Goal: Task Accomplishment & Management: Complete application form

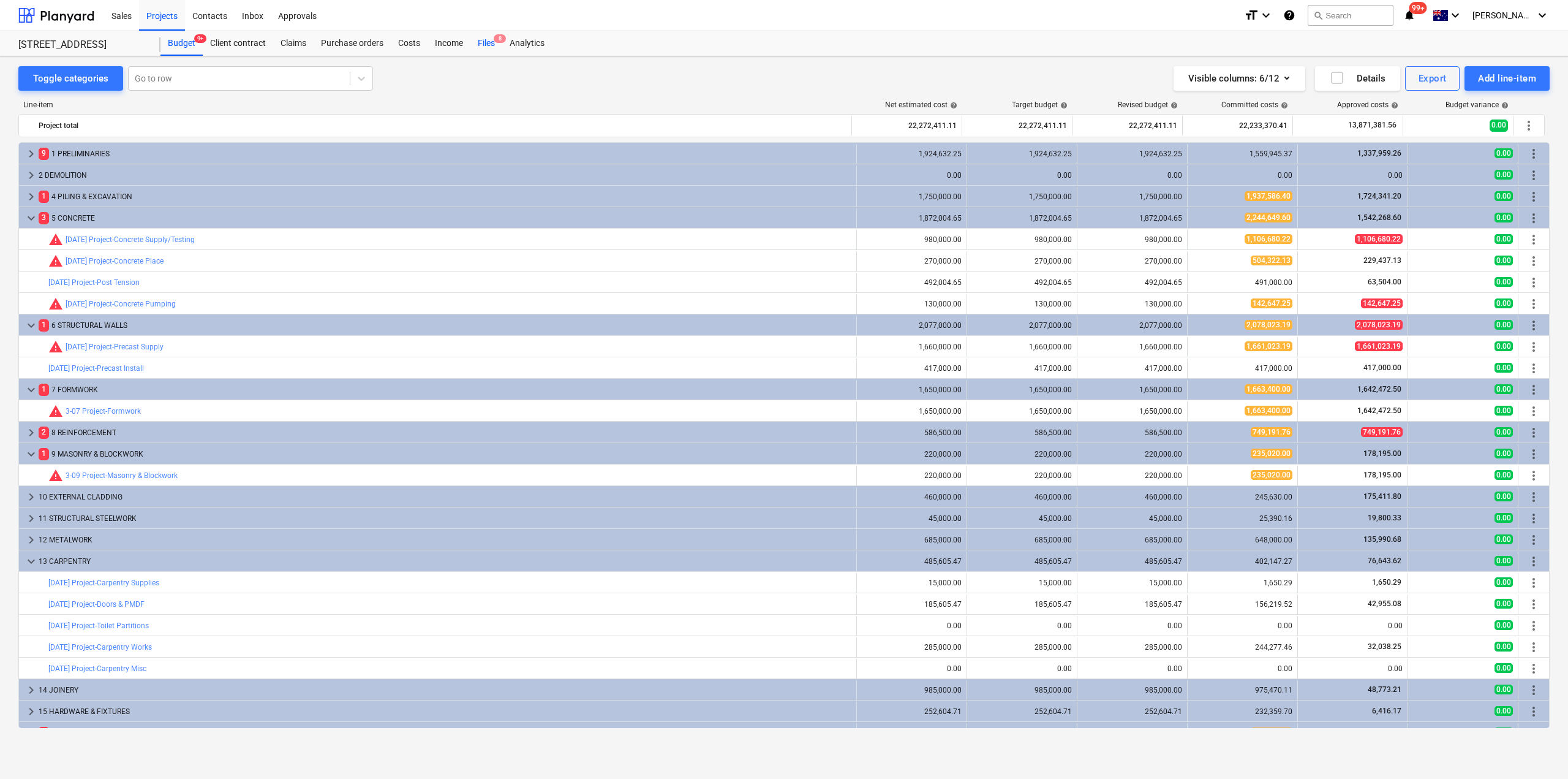
click at [486, 41] on div "Files 8" at bounding box center [486, 43] width 32 height 25
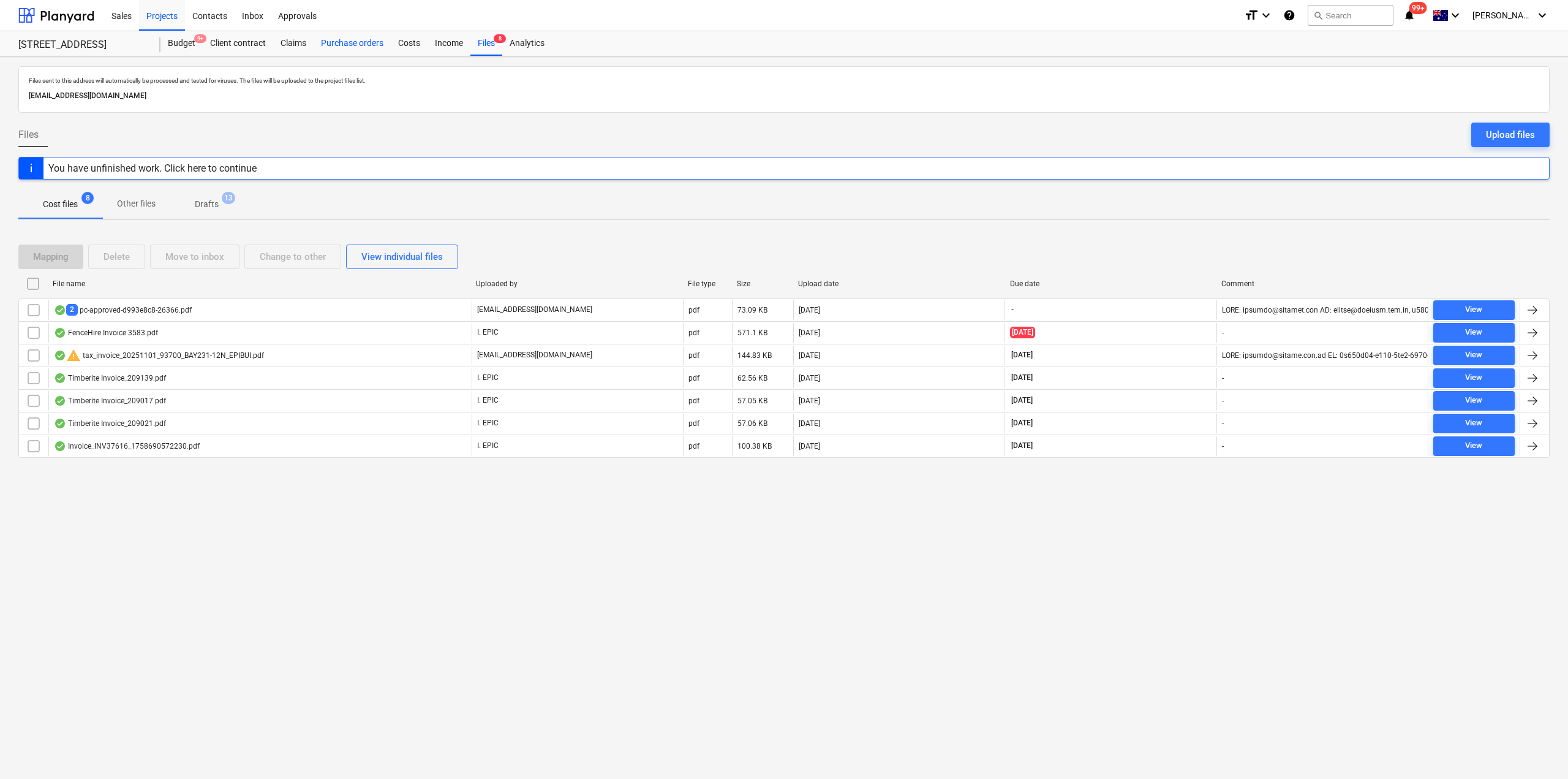
click at [356, 42] on div "Purchase orders" at bounding box center [352, 43] width 77 height 25
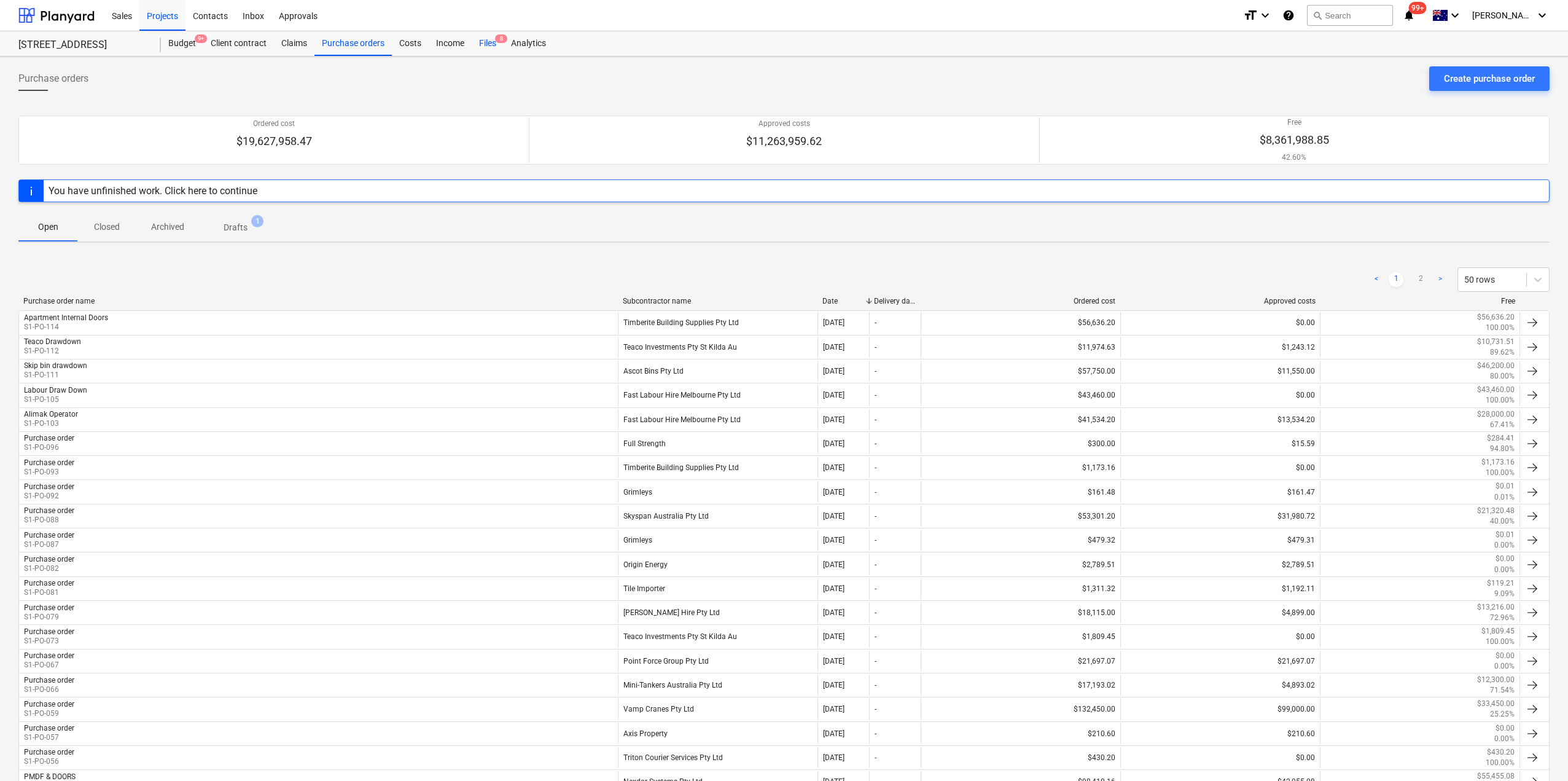
click at [499, 43] on span "8" at bounding box center [501, 38] width 12 height 9
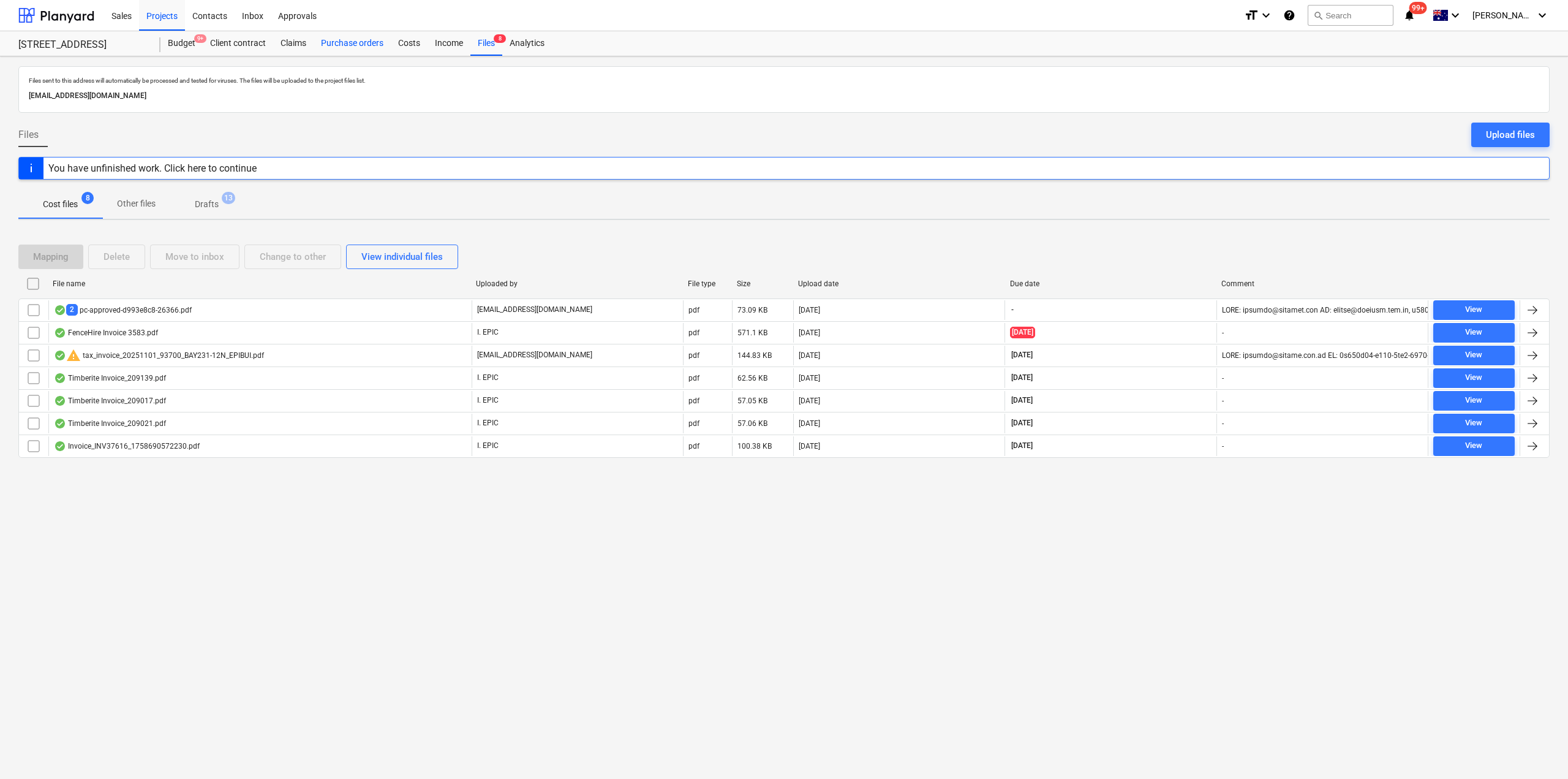
click at [343, 40] on div "Purchase orders" at bounding box center [352, 43] width 77 height 25
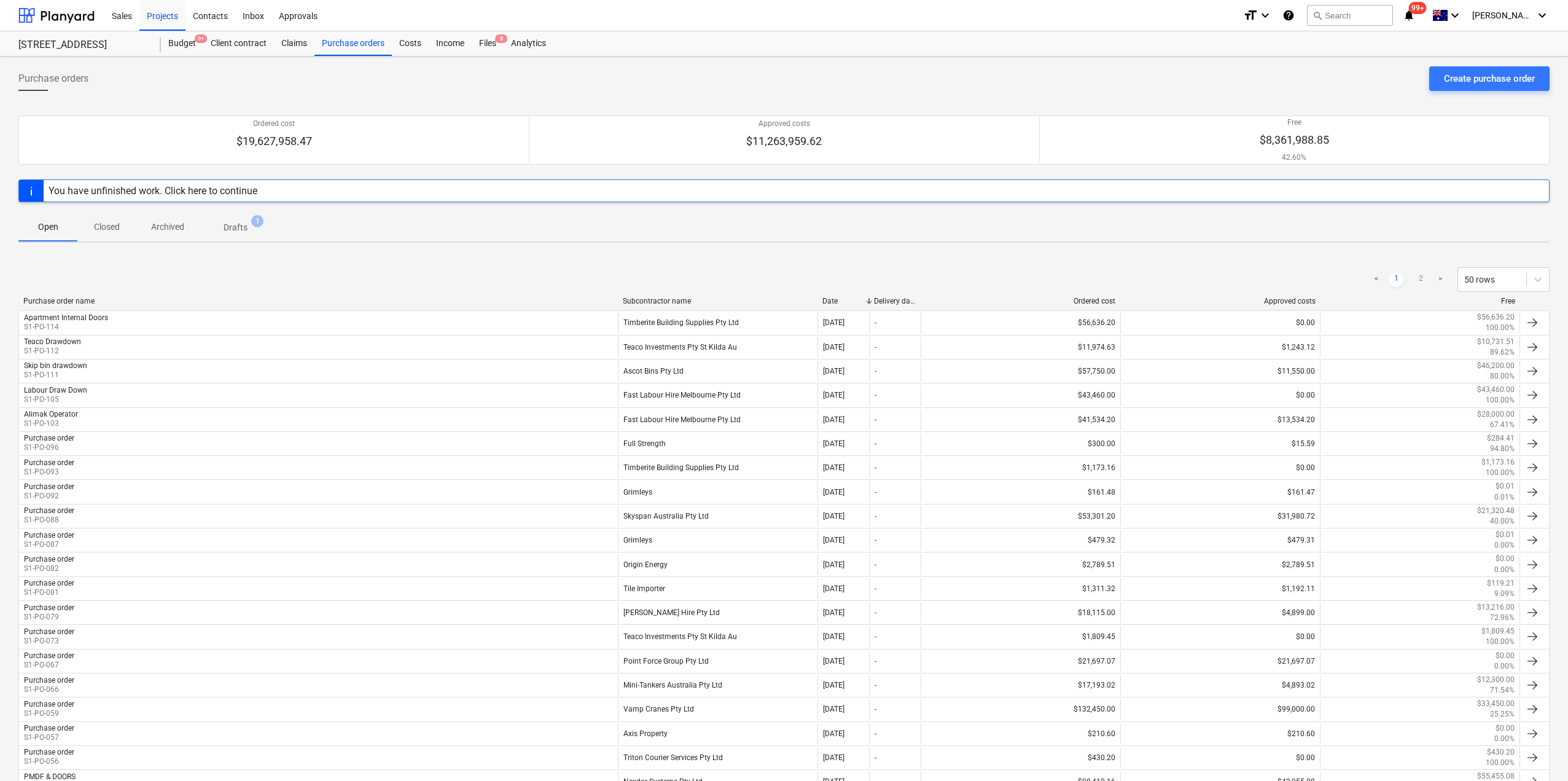
click at [665, 298] on div "Subcontractor name" at bounding box center [717, 300] width 190 height 9
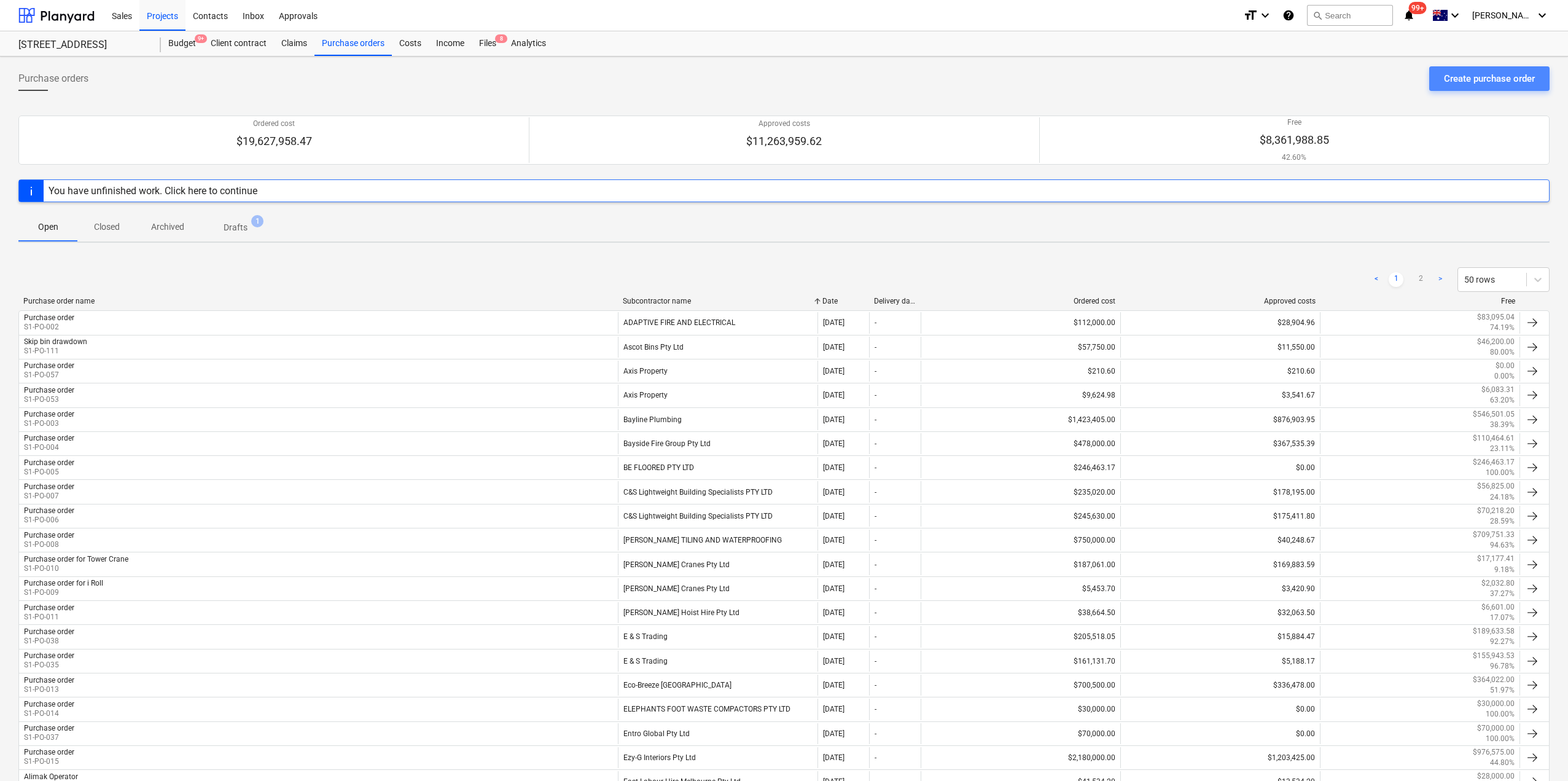
click at [1491, 73] on div "Create purchase order" at bounding box center [1488, 78] width 91 height 16
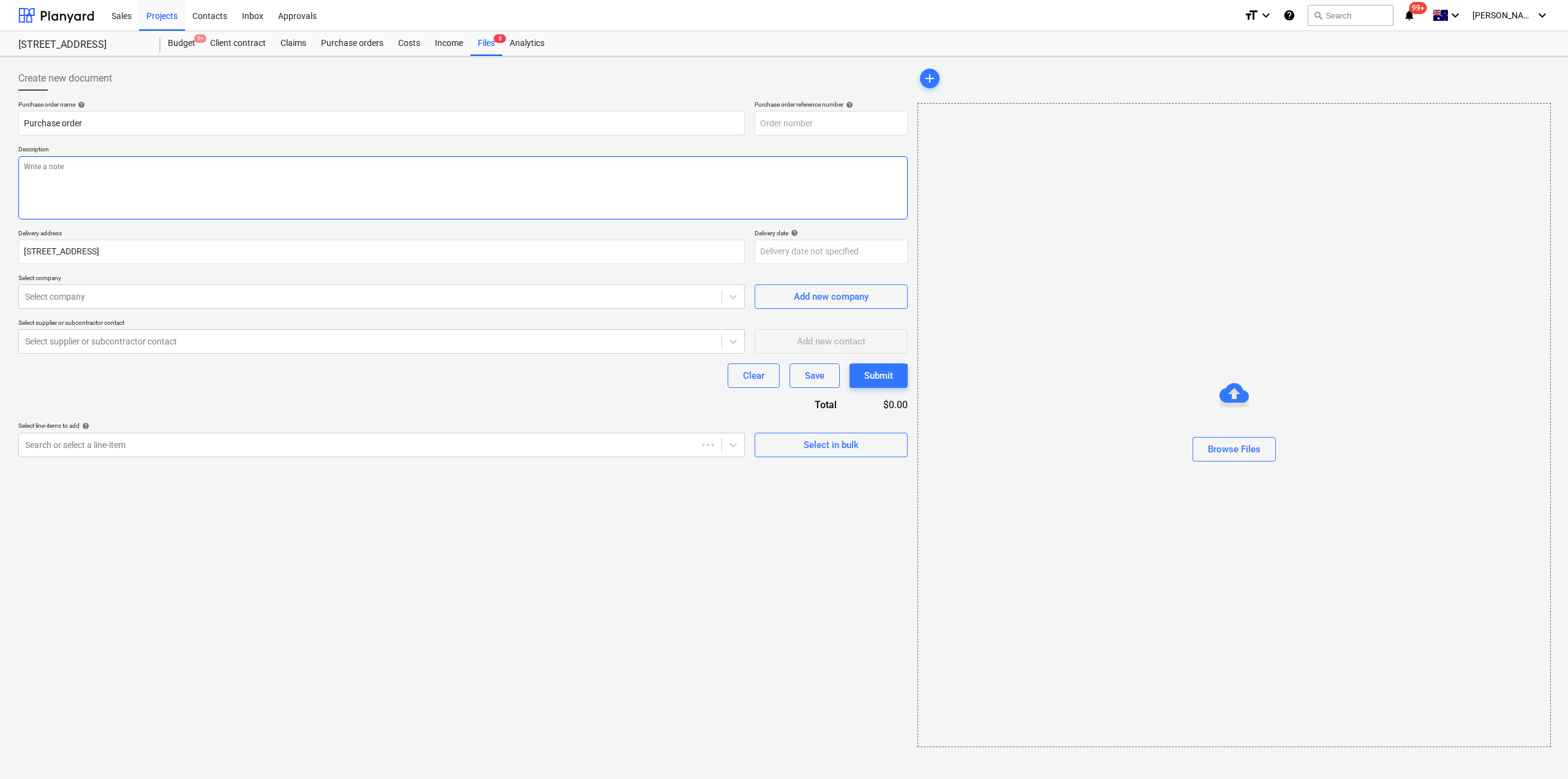
type textarea "x"
type input "S1-PO-117"
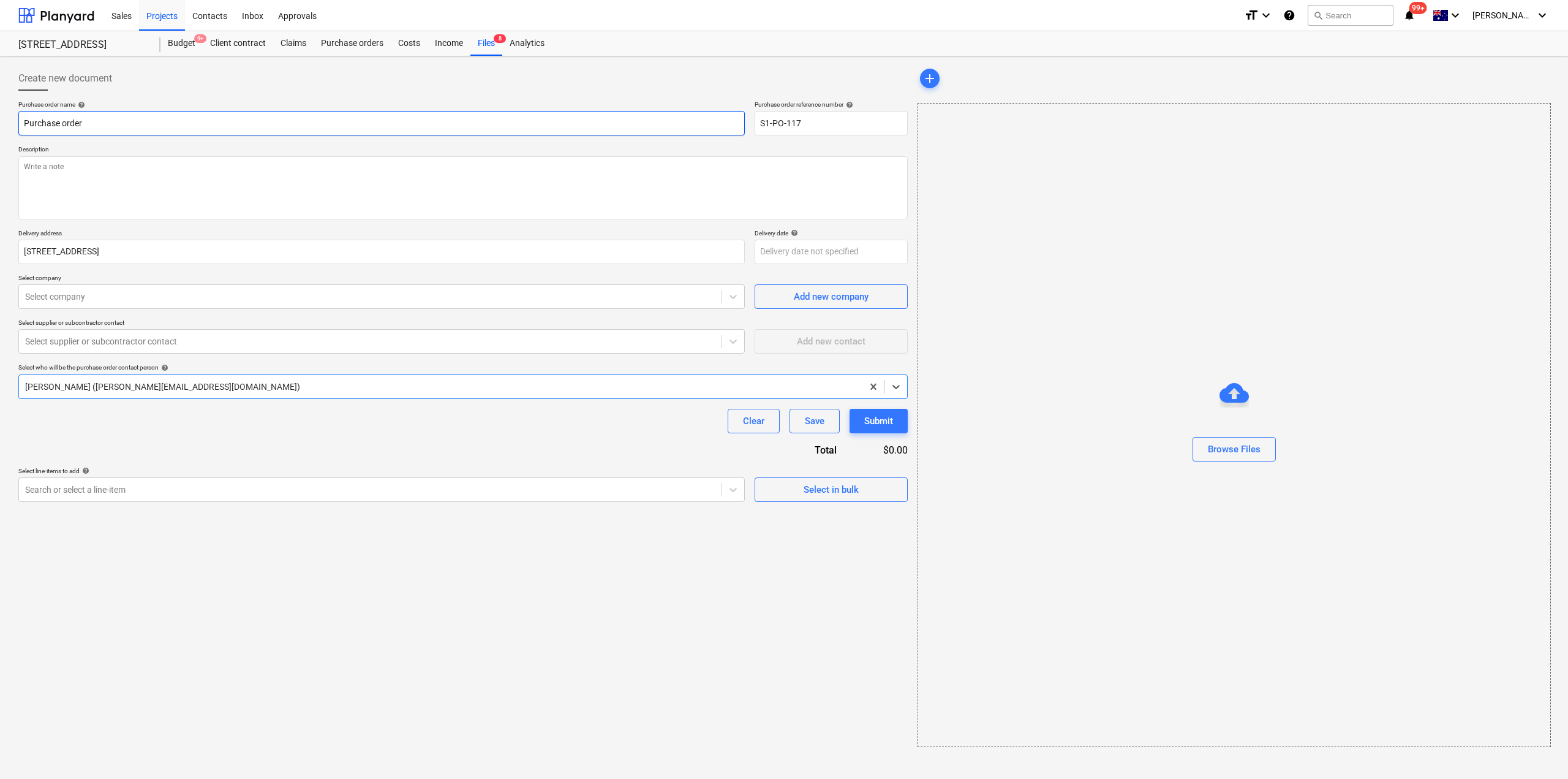
click at [109, 127] on input "Purchase order" at bounding box center [382, 124] width 727 height 25
drag, startPoint x: 112, startPoint y: 125, endPoint x: 0, endPoint y: 119, distance: 112.2
click at [0, 119] on div "Create new document Purchase order name help Purchase order Purchase order refe…" at bounding box center [784, 418] width 1568 height 723
type textarea "x"
type input "Me"
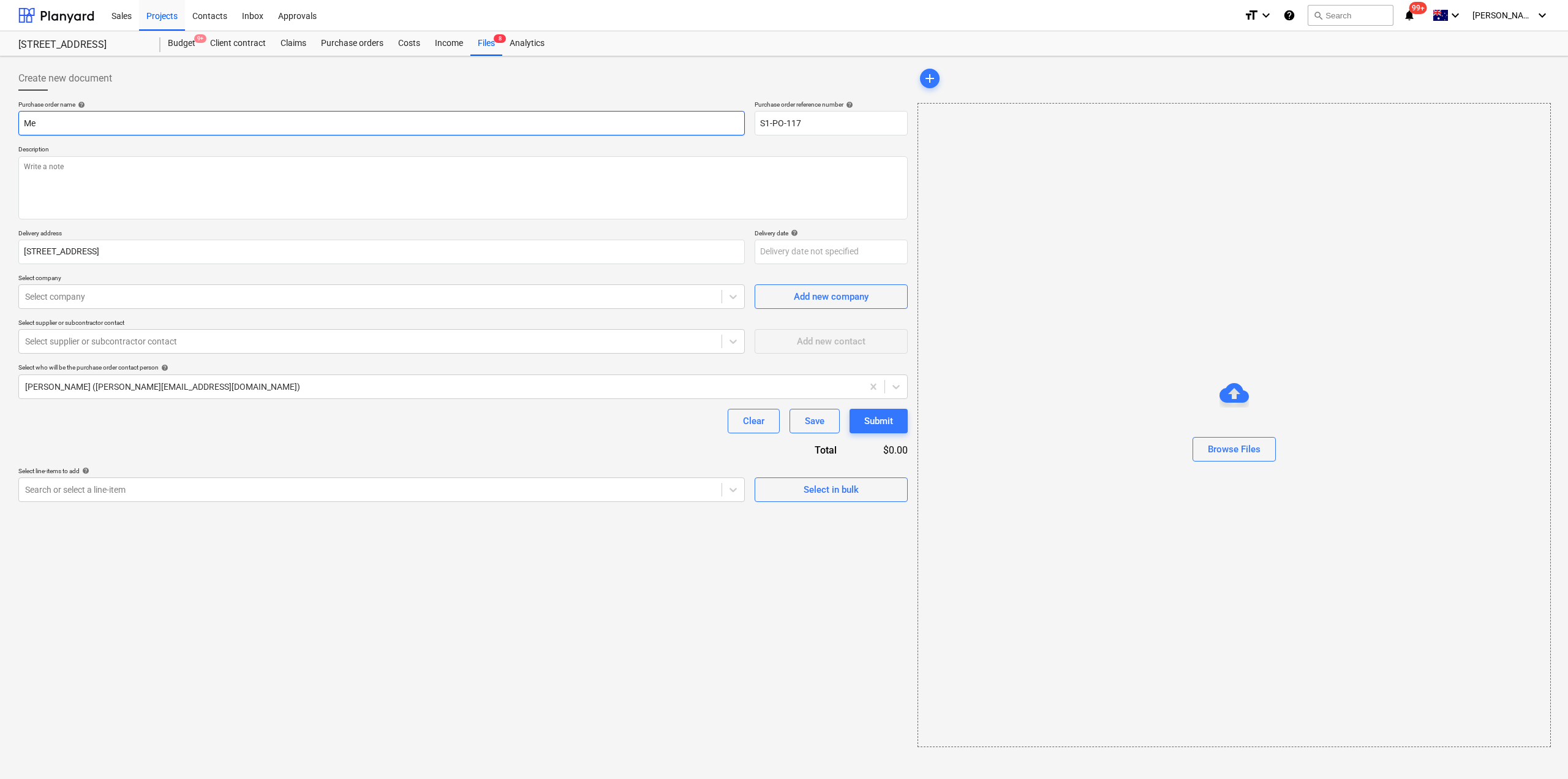
type textarea "x"
type input "Meta"
type textarea "x"
type input "Metal"
type textarea "x"
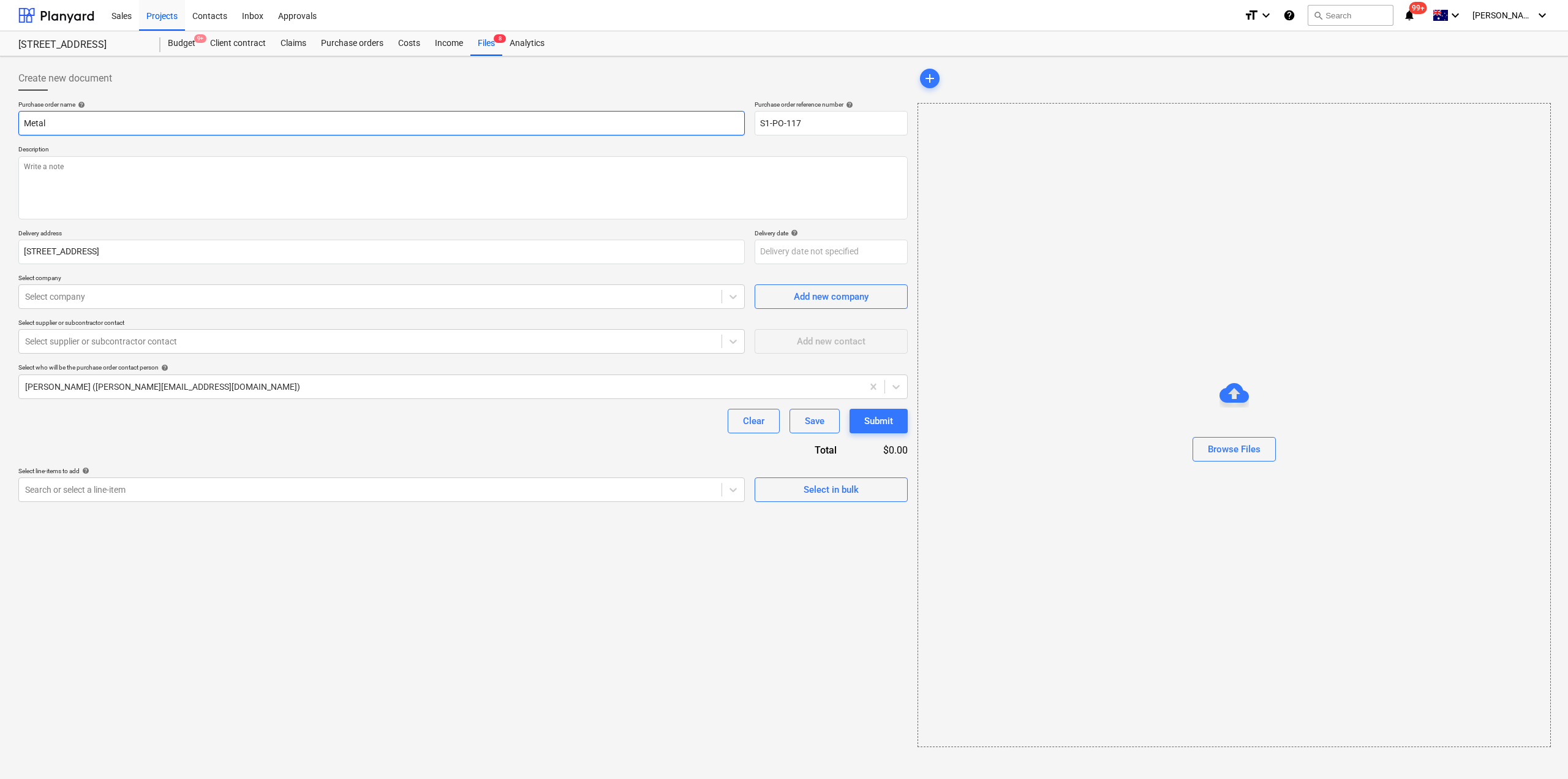
type input "Metal"
type textarea "x"
type input "Metal R"
type textarea "x"
type input "Metal Ro"
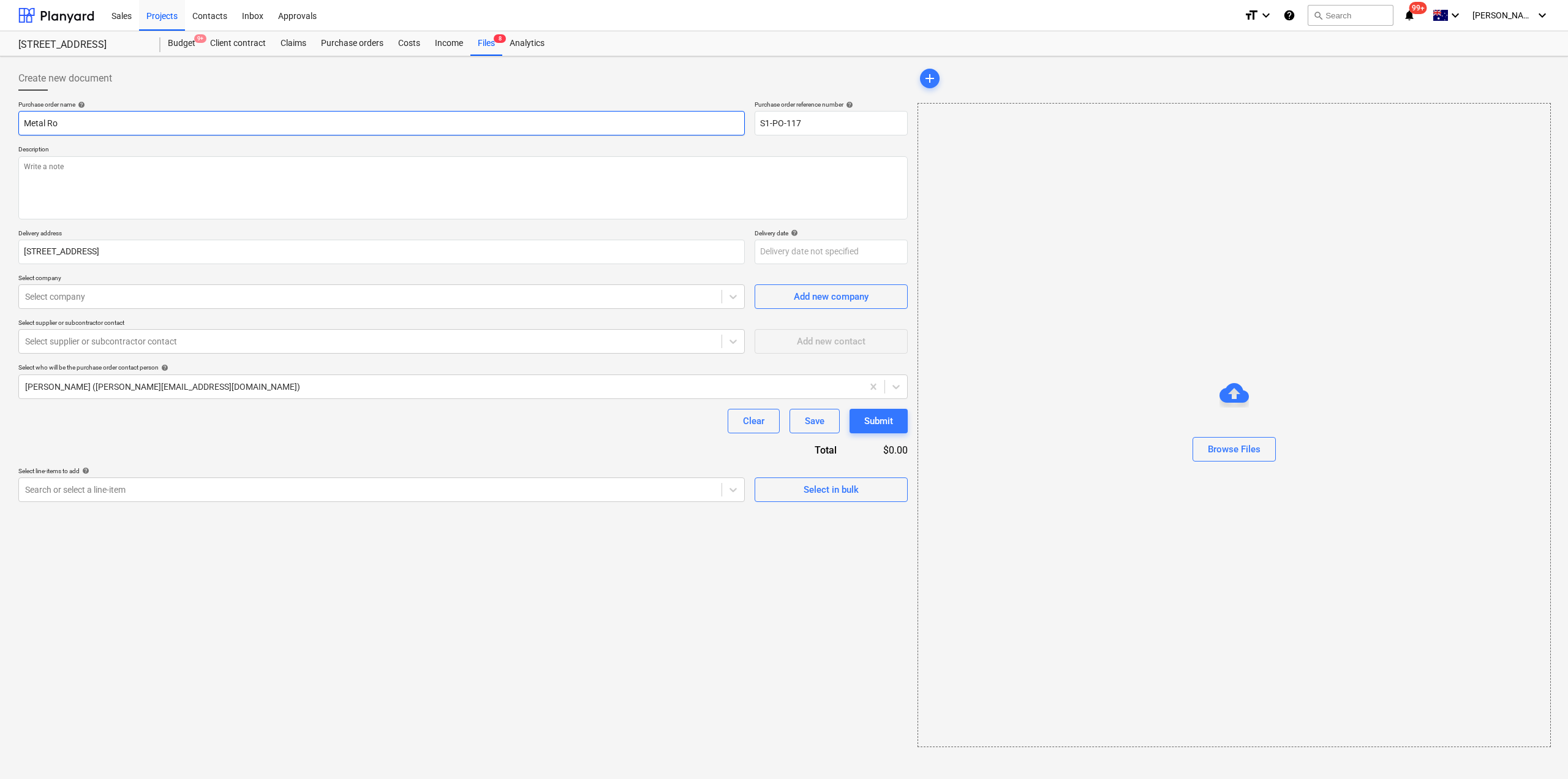
type textarea "x"
type input "Metal Roof"
type textarea "x"
type input "Metal Roofi"
type textarea "x"
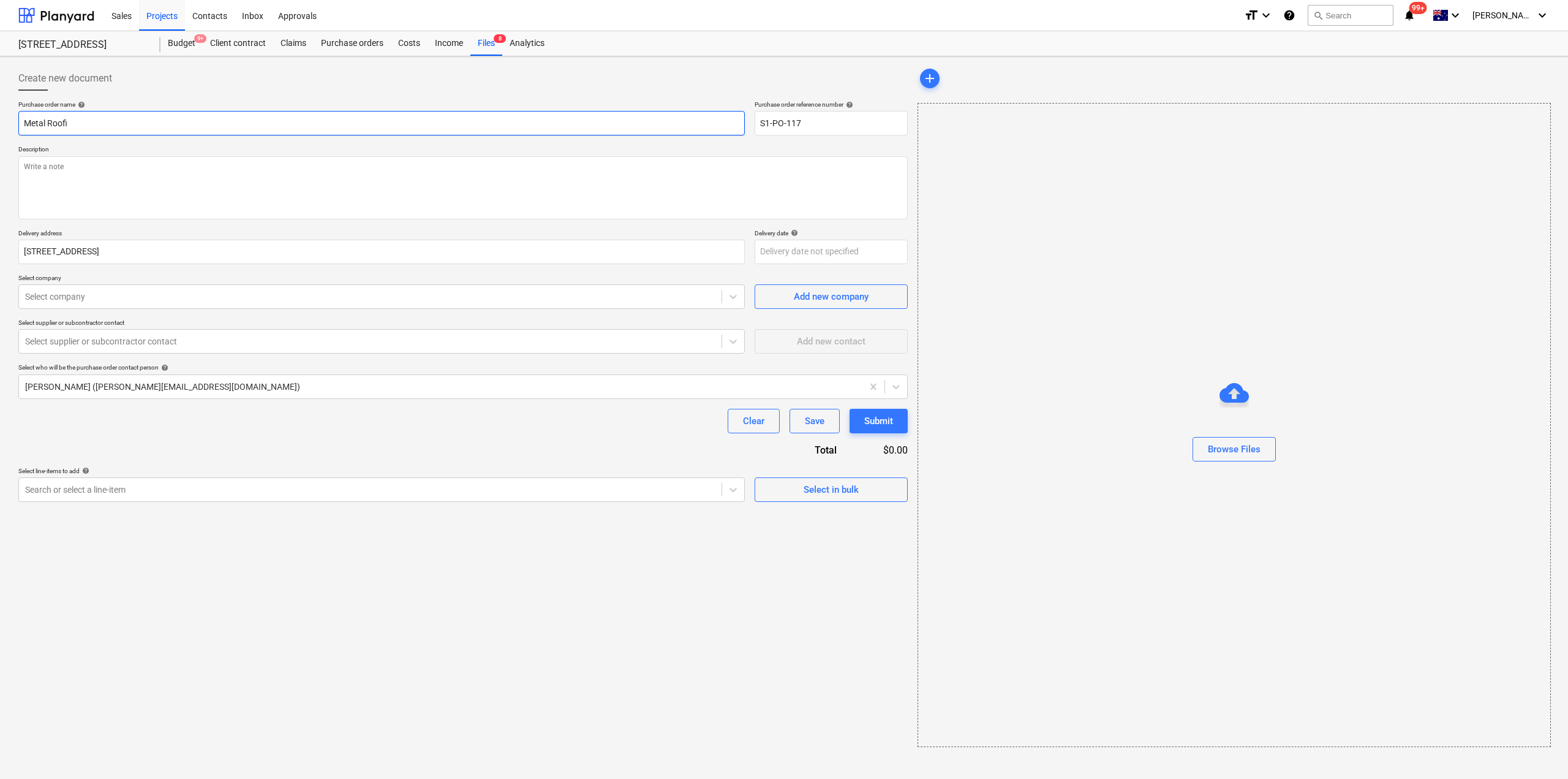
type input "Metal Roofin"
type textarea "x"
type input "Metal Roofing"
type textarea "x"
type input "Metal Roofing"
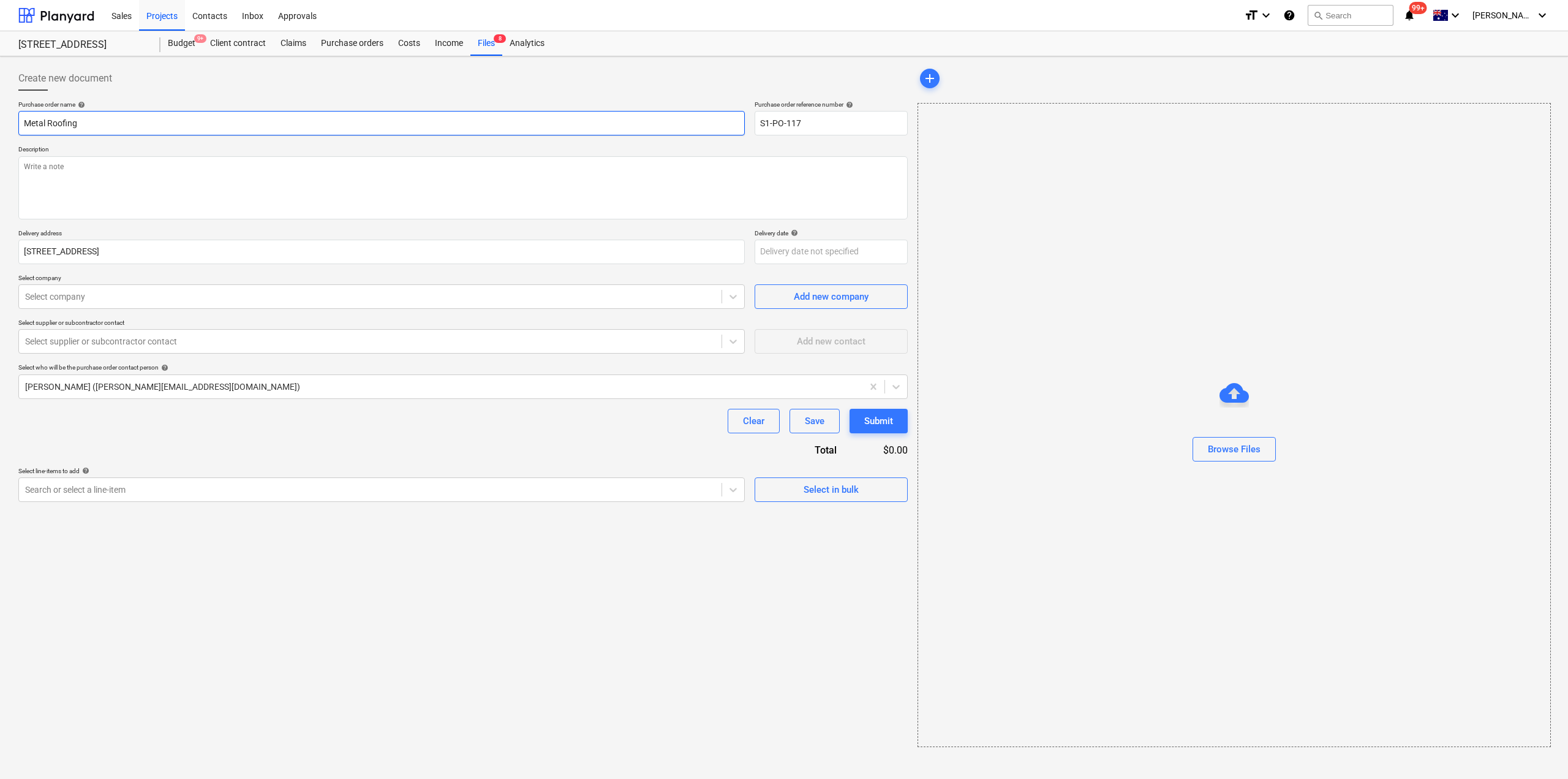
type textarea "x"
type input "Metal Roofing &"
type textarea "x"
type input "Metal Roofing & Fl"
type textarea "x"
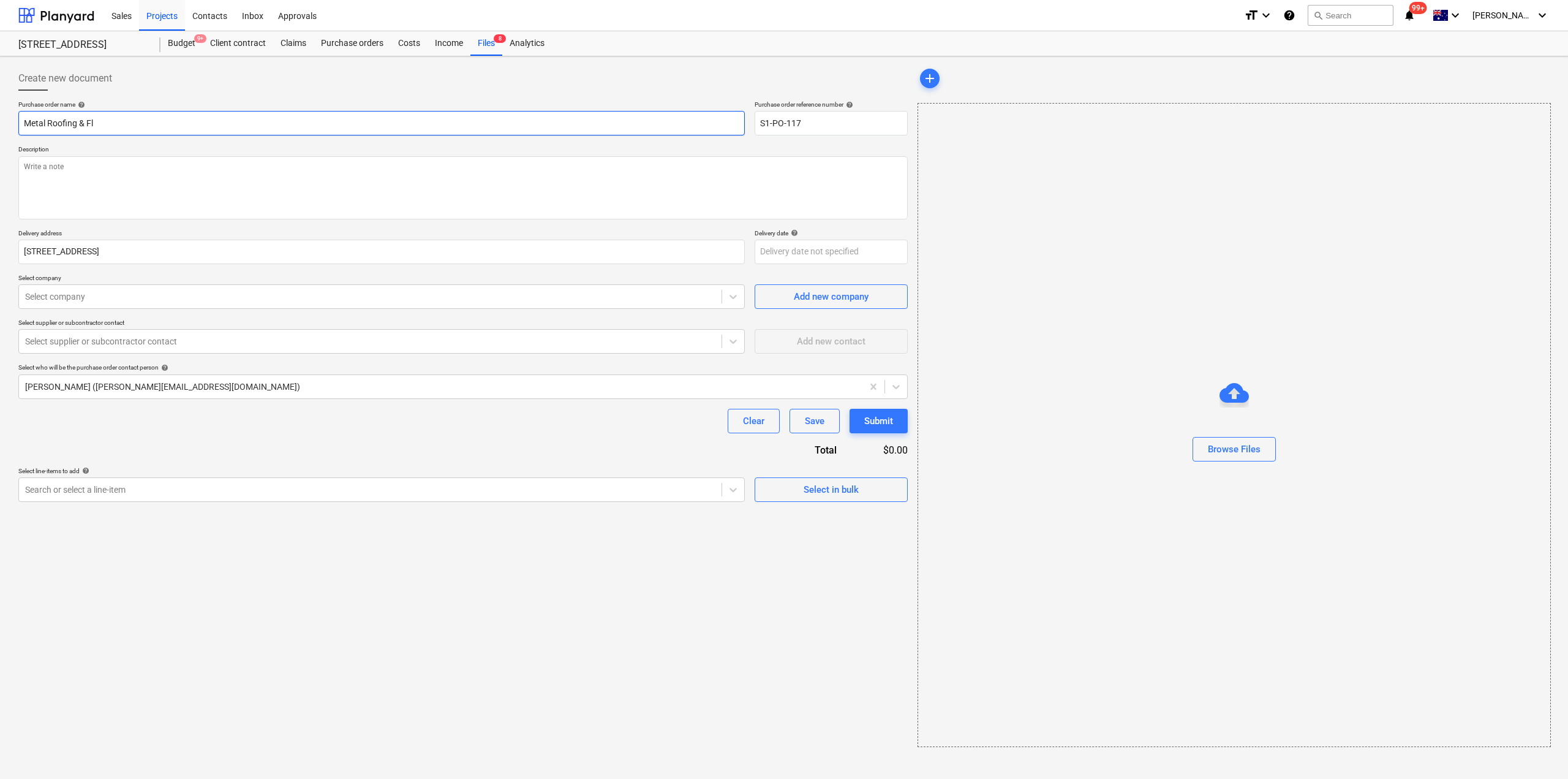
type input "Metal Roofing & Fla"
type textarea "x"
type input "Metal Roofing & Flas"
type textarea "x"
type input "Metal Roofing & Flash"
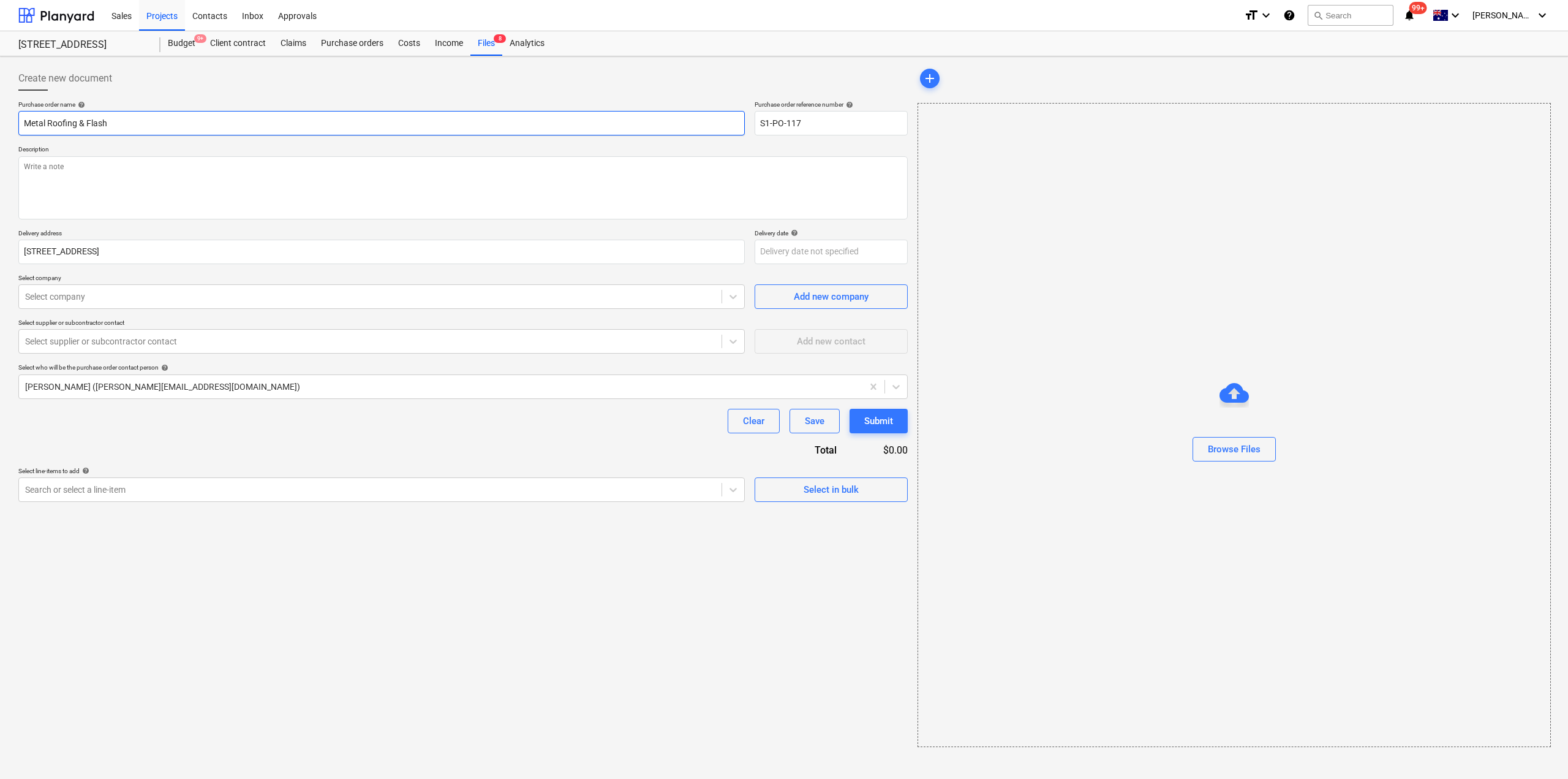
type textarea "x"
type input "Metal Roofing & Flashi"
type textarea "x"
type input "Metal Roofing & Flashing"
type textarea "x"
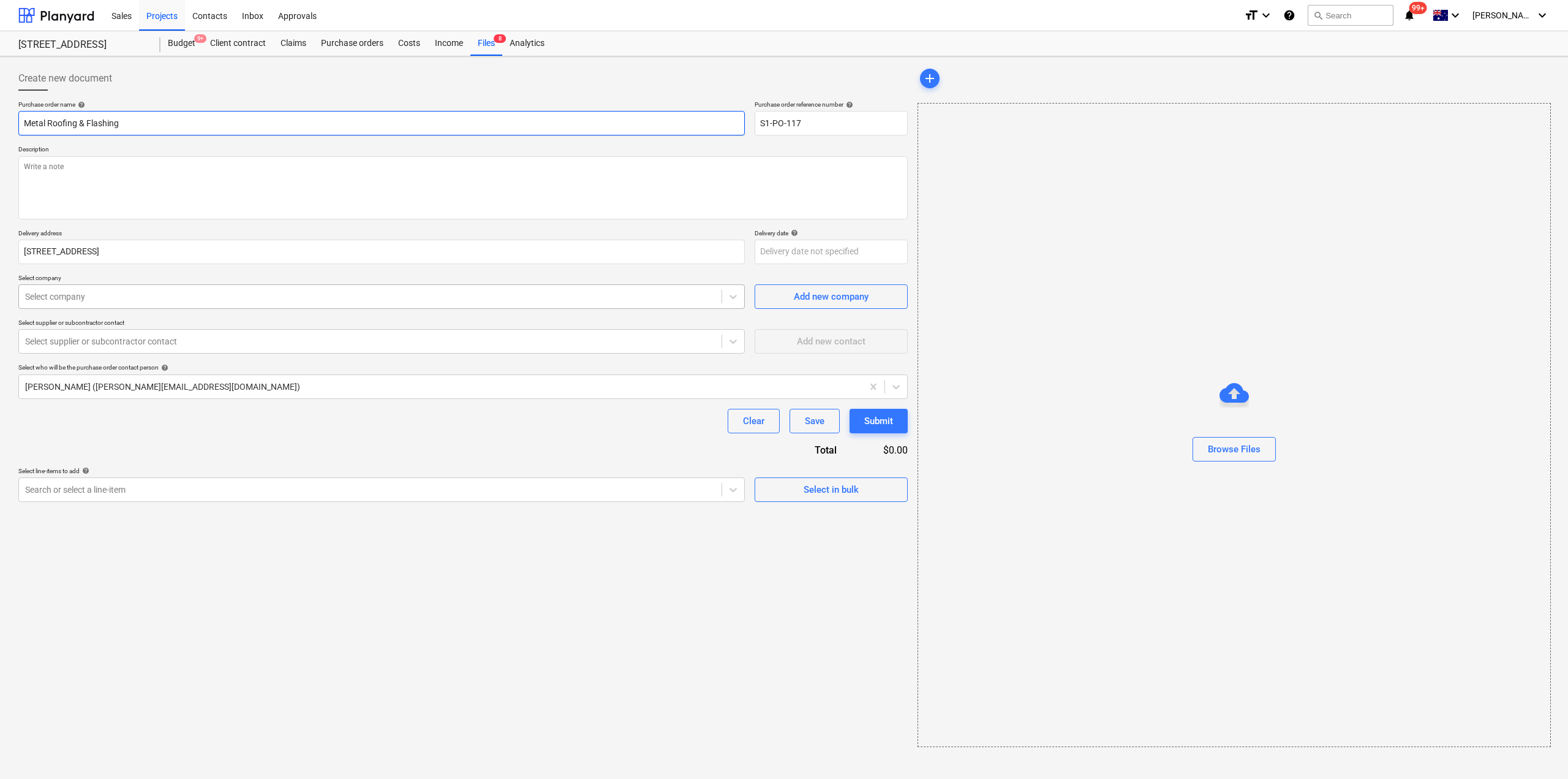
type input "Metal Roofing & Flashing"
type textarea "x"
click at [91, 300] on div at bounding box center [370, 296] width 691 height 12
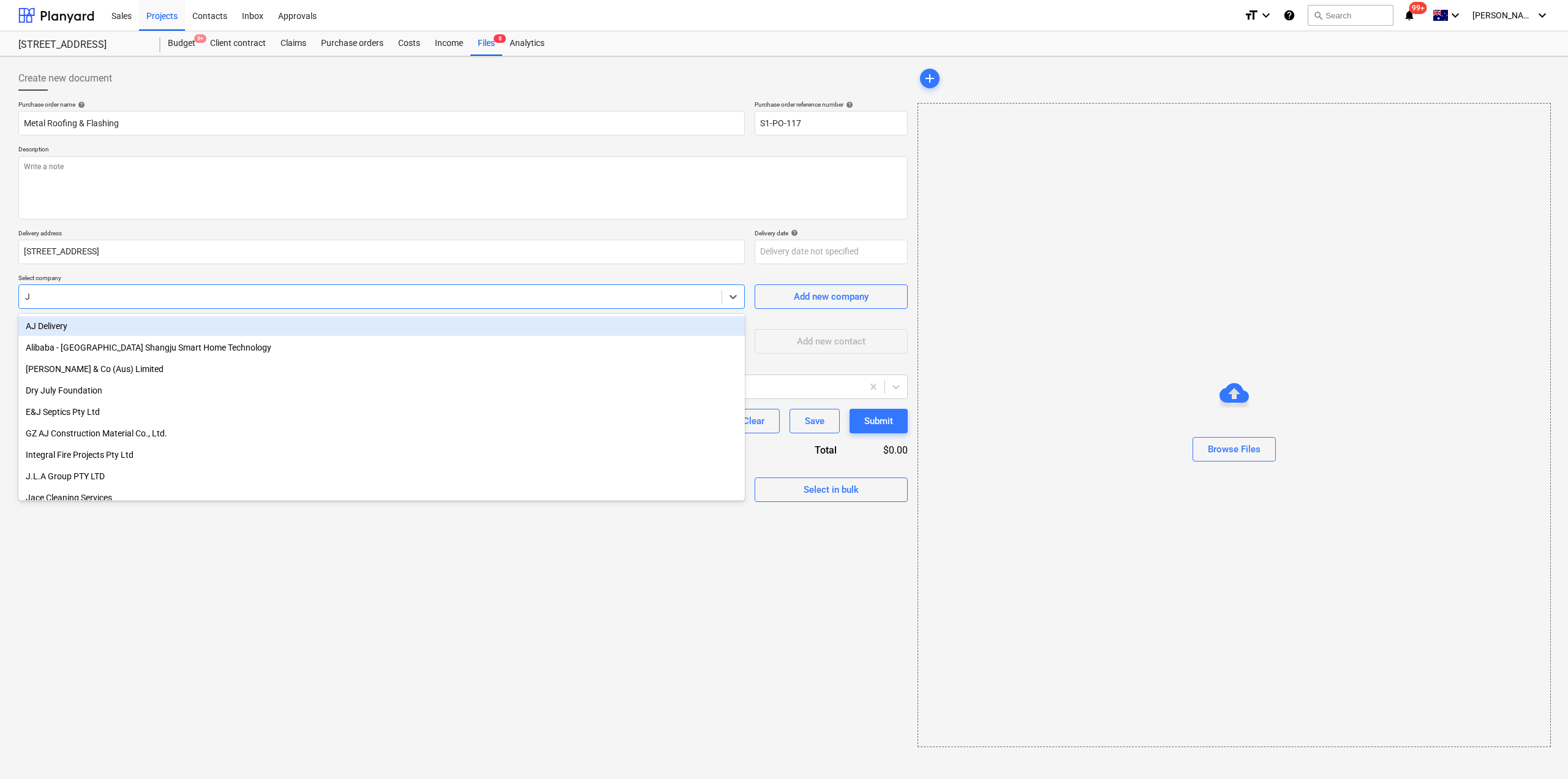
type input "JW"
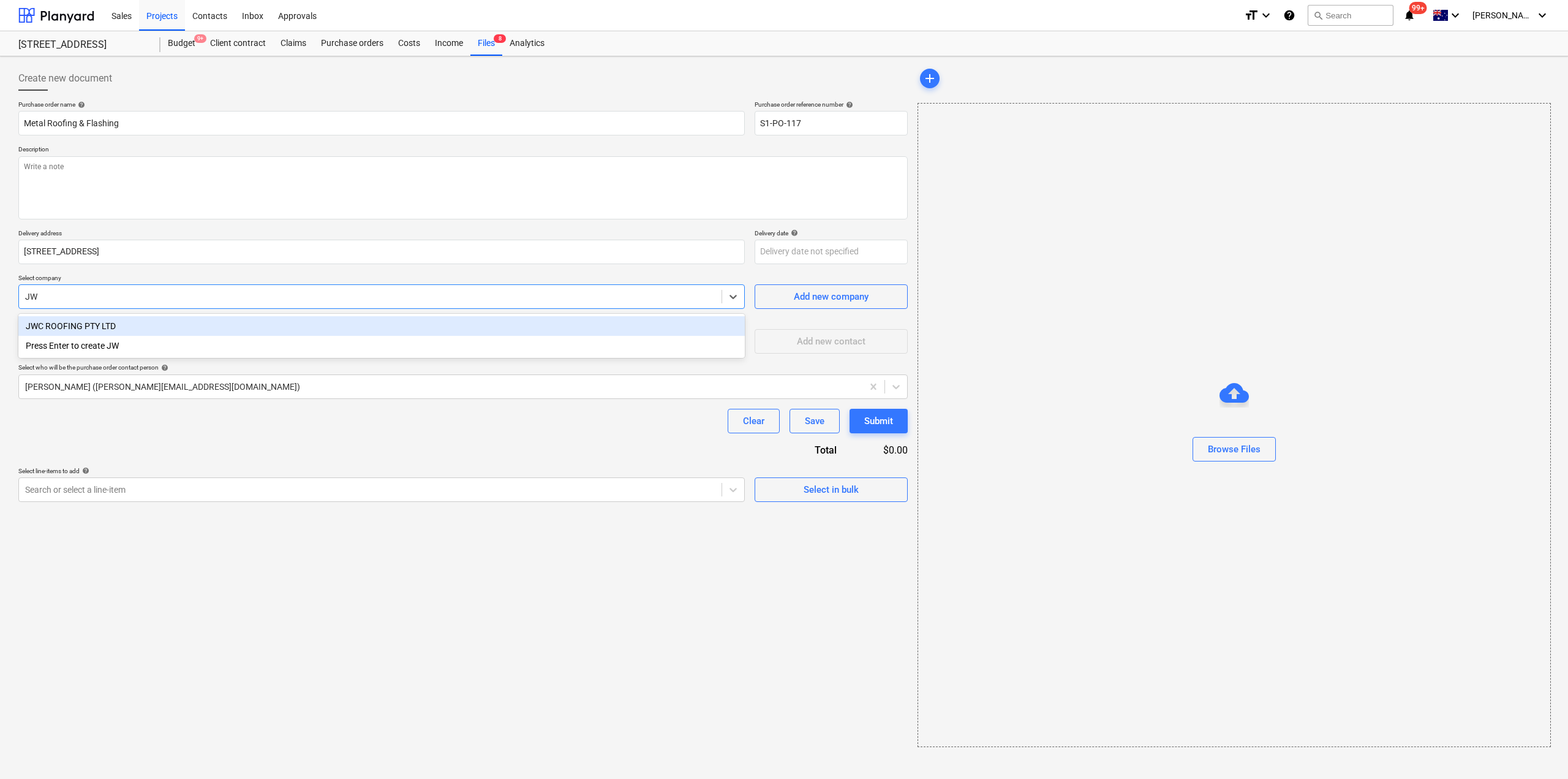
click at [97, 323] on div "JWC ROOFING PTY LTD" at bounding box center [382, 326] width 727 height 19
type textarea "x"
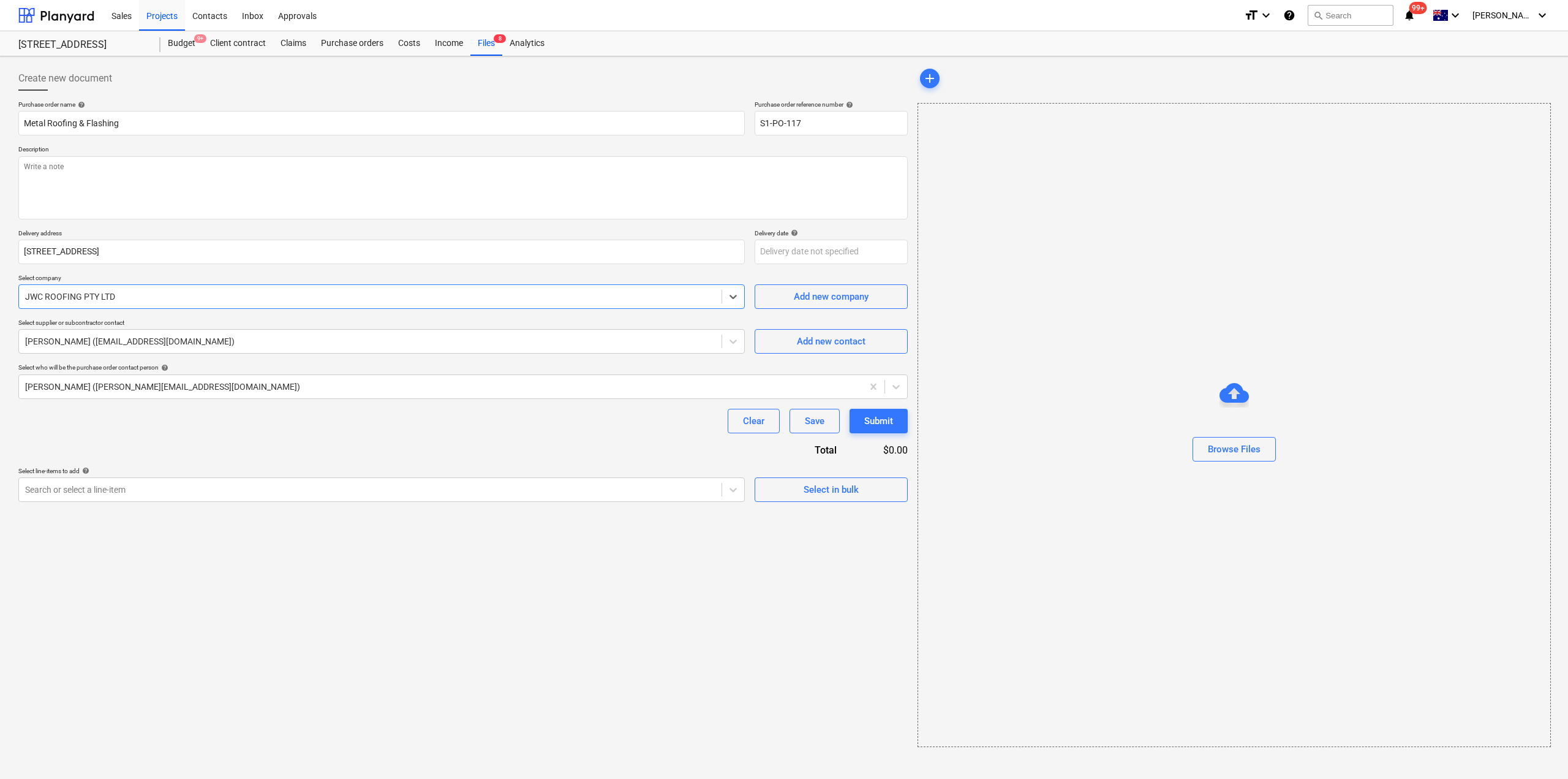
type textarea "x"
click at [366, 453] on div "Purchase order name help Metal Roofing & Flashing Purchase order reference numb…" at bounding box center [463, 301] width 890 height 401
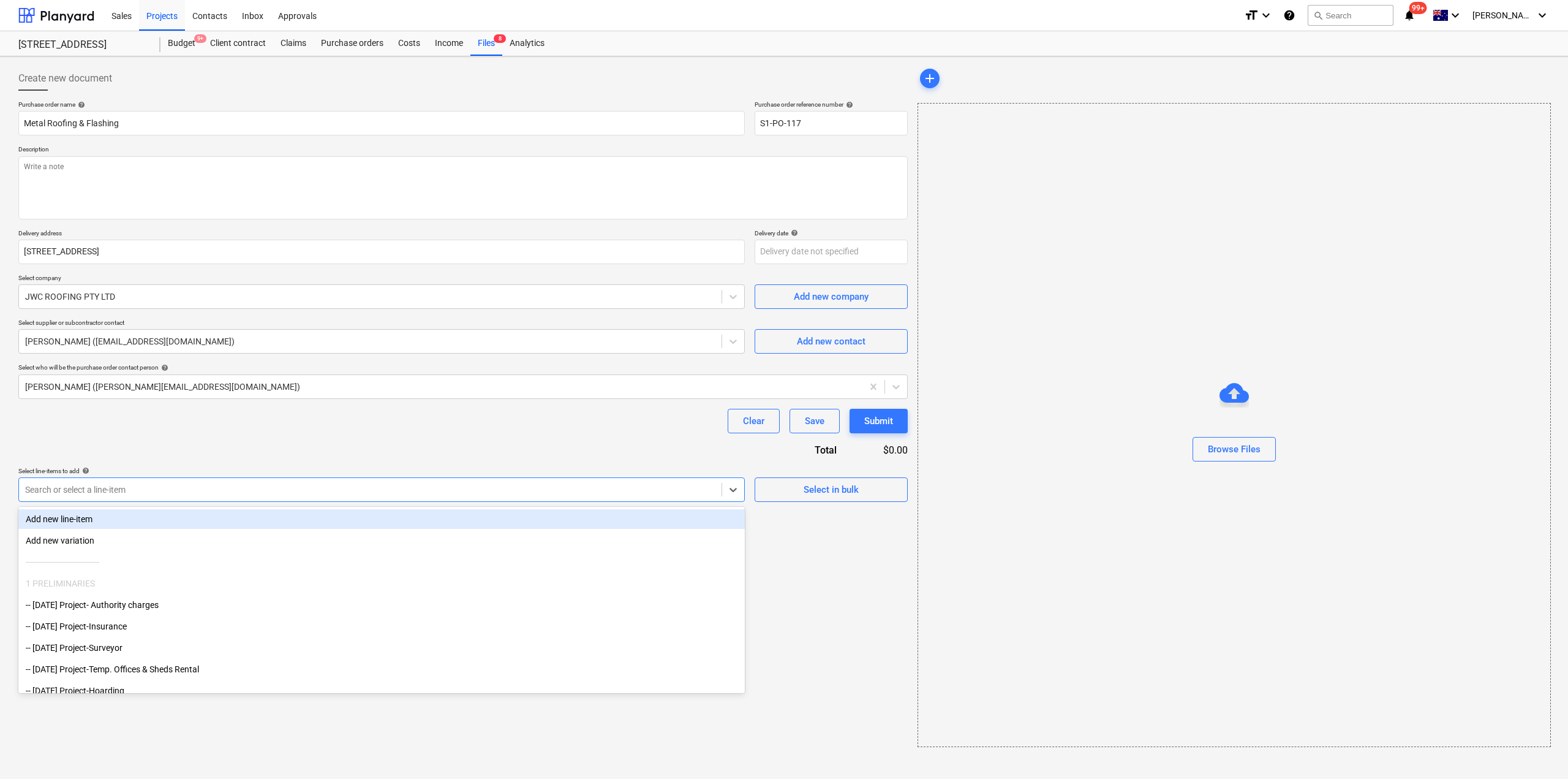
click at [468, 486] on div at bounding box center [370, 489] width 691 height 12
type input "roo"
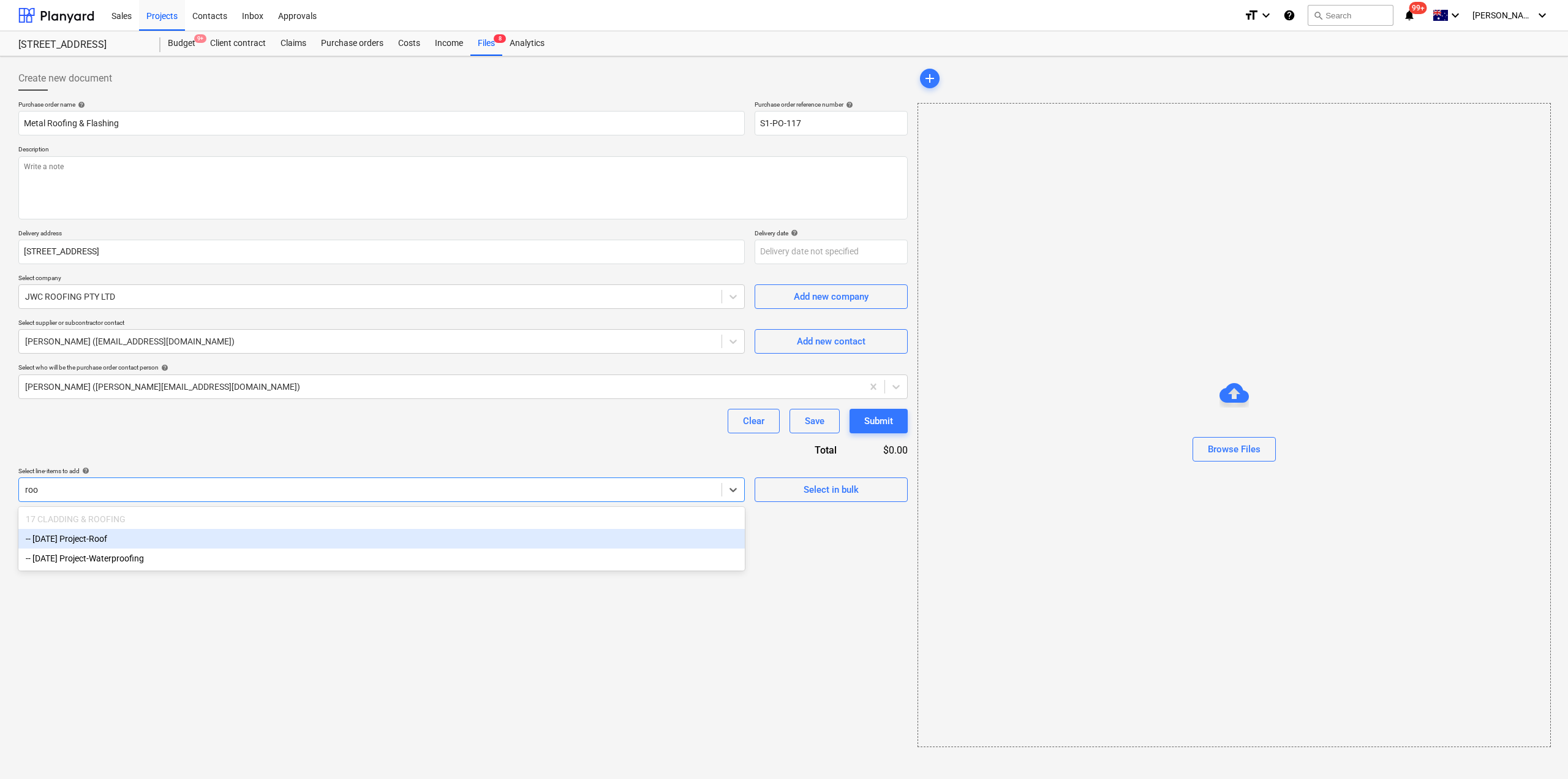
click at [230, 546] on div "-- [DATE] Project-Roof" at bounding box center [382, 538] width 727 height 19
type textarea "x"
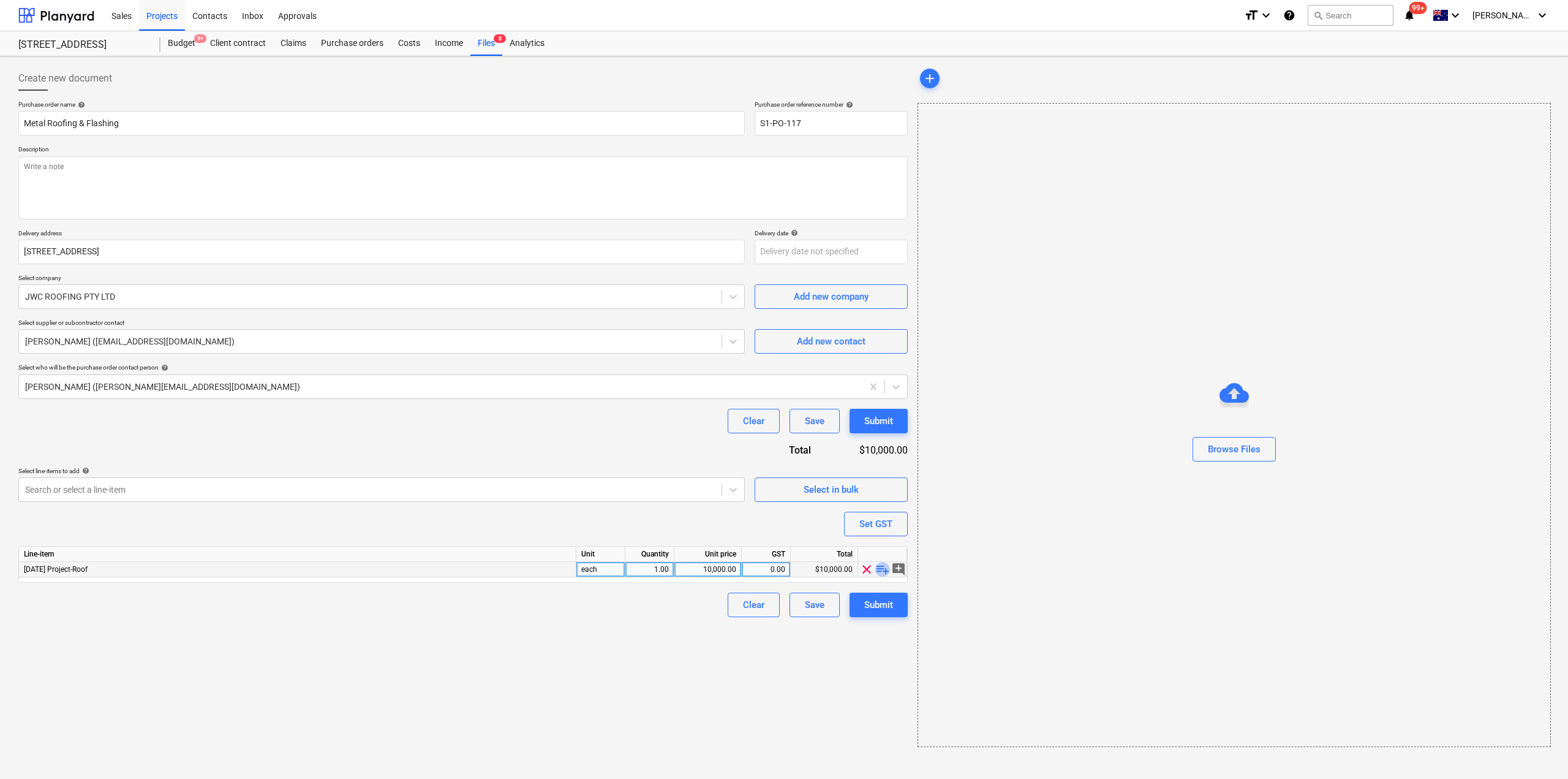
click at [882, 567] on span "playlist_add" at bounding box center [882, 569] width 15 height 15
type textarea "x"
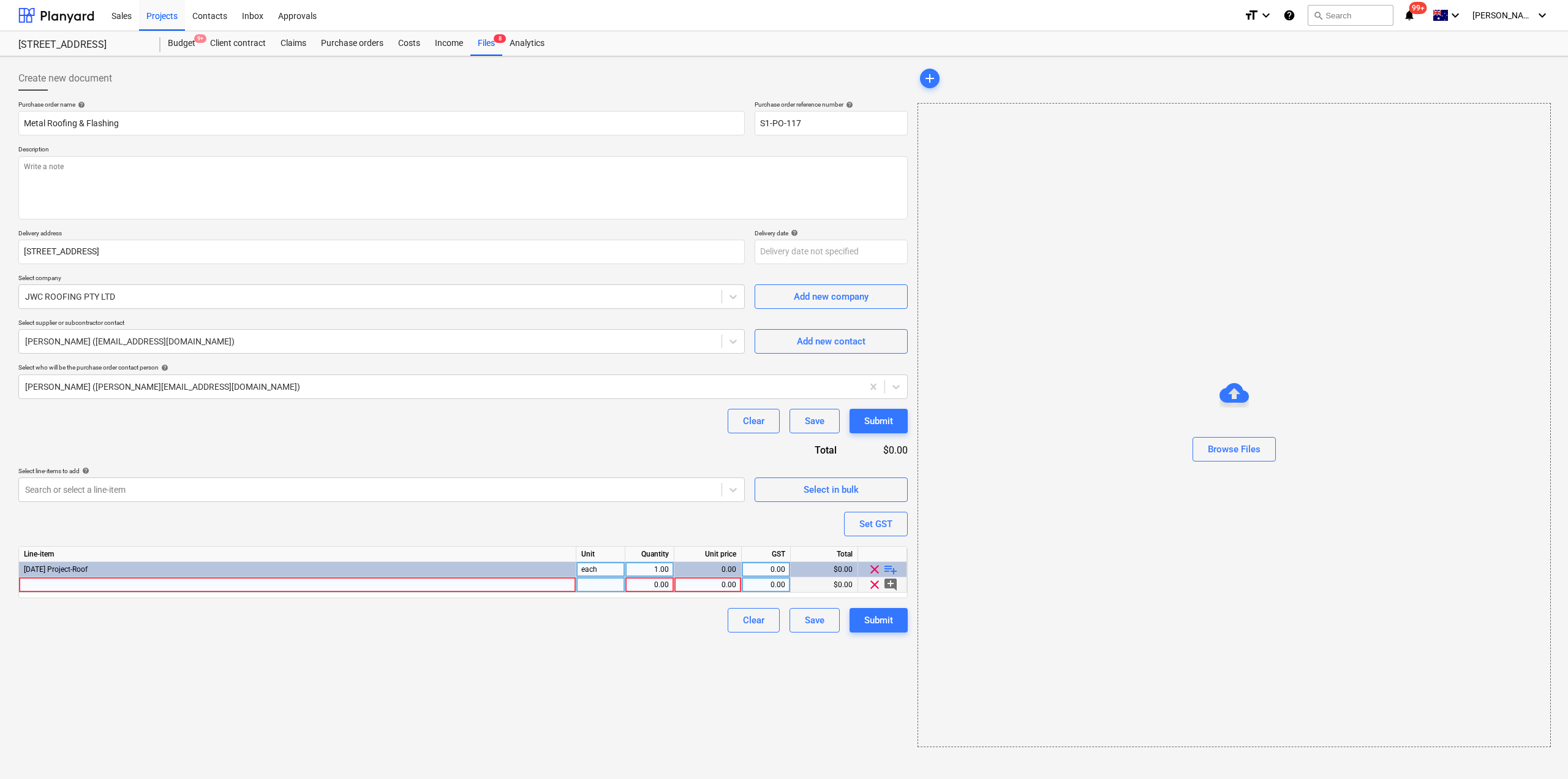
click at [407, 584] on div at bounding box center [298, 585] width 557 height 15
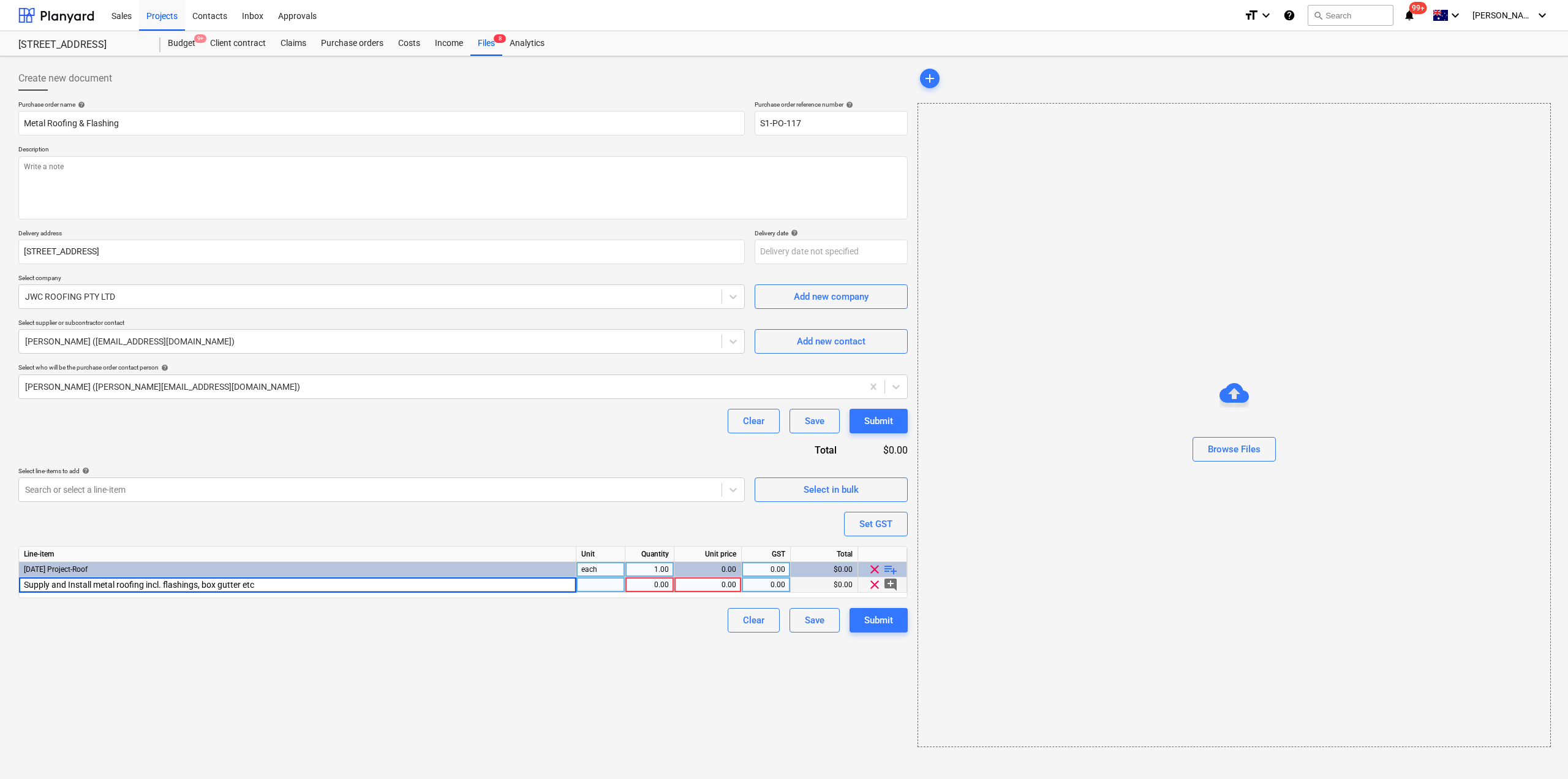
type input "Supply and Install metal roofing incl. flashings, box gutter etc."
type textarea "x"
type input "8500"
click at [740, 699] on div "Create new document Purchase order name help Metal Roofing & Flashing Purchase …" at bounding box center [462, 406] width 899 height 691
click at [202, 165] on textarea at bounding box center [463, 188] width 890 height 63
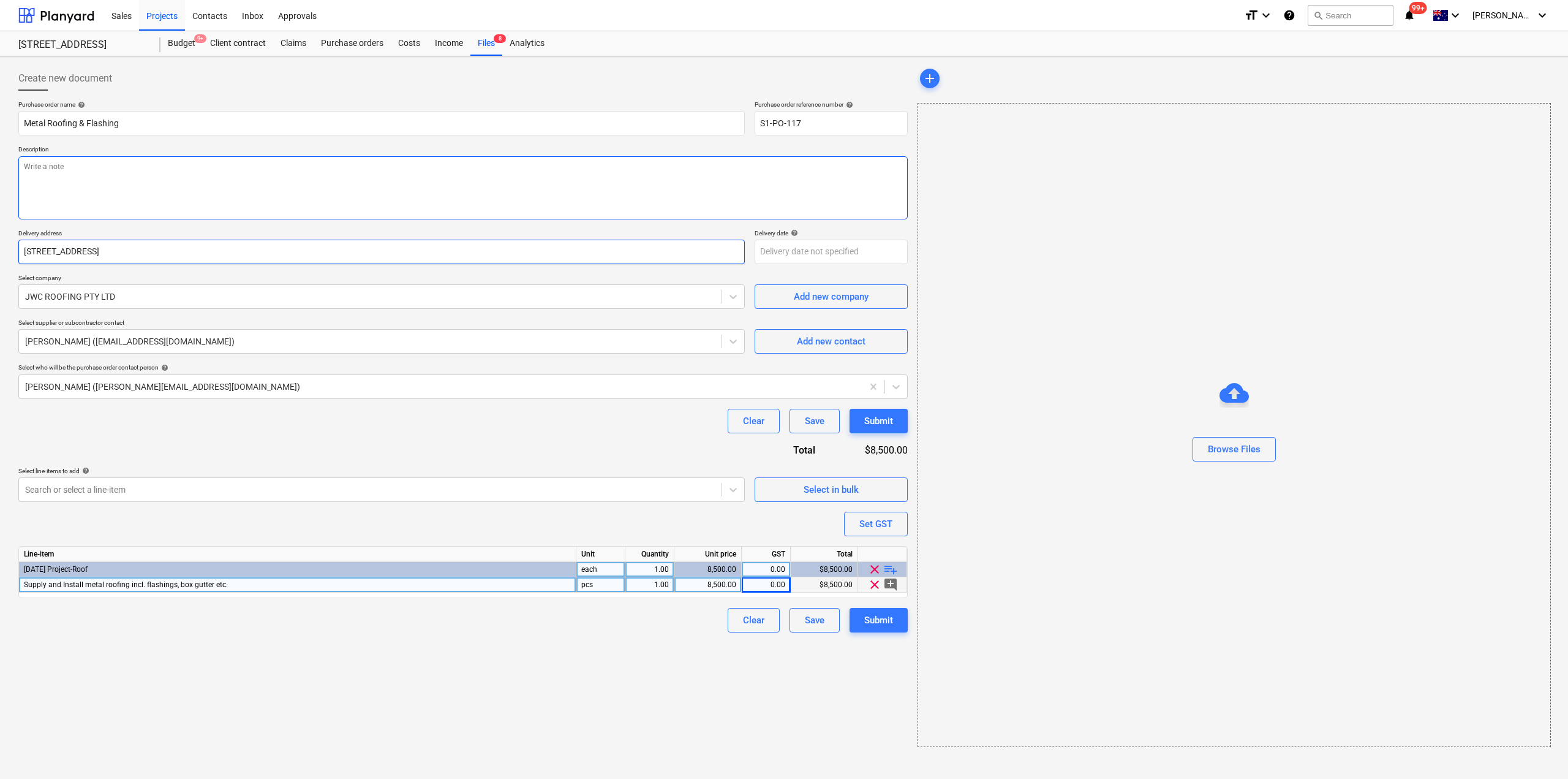
type textarea "x"
type textarea "M"
type textarea "x"
type textarea "Me"
type textarea "x"
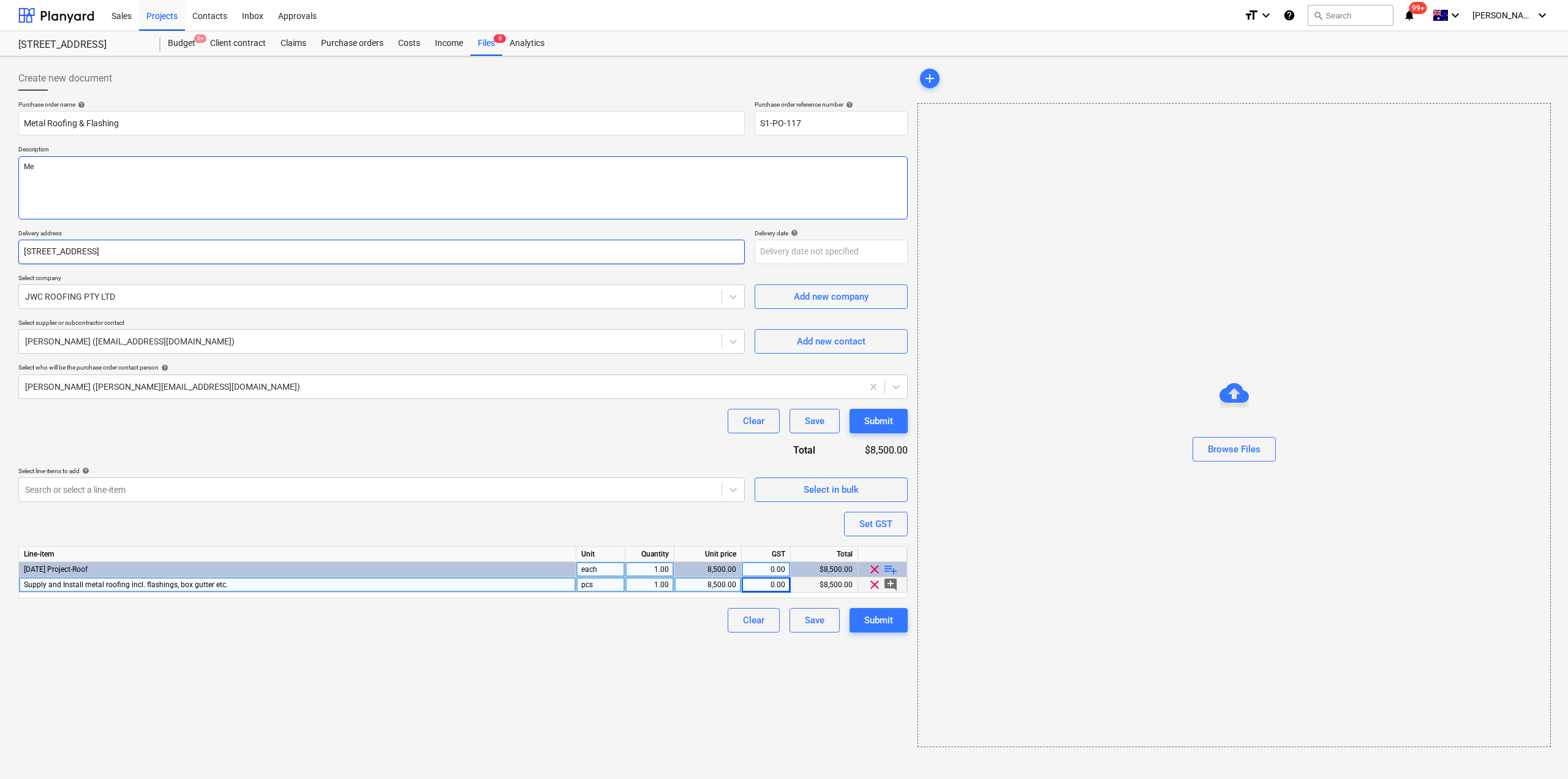
type textarea "M"
type textarea "x"
type textarea "Me"
type textarea "x"
type textarea "Meta"
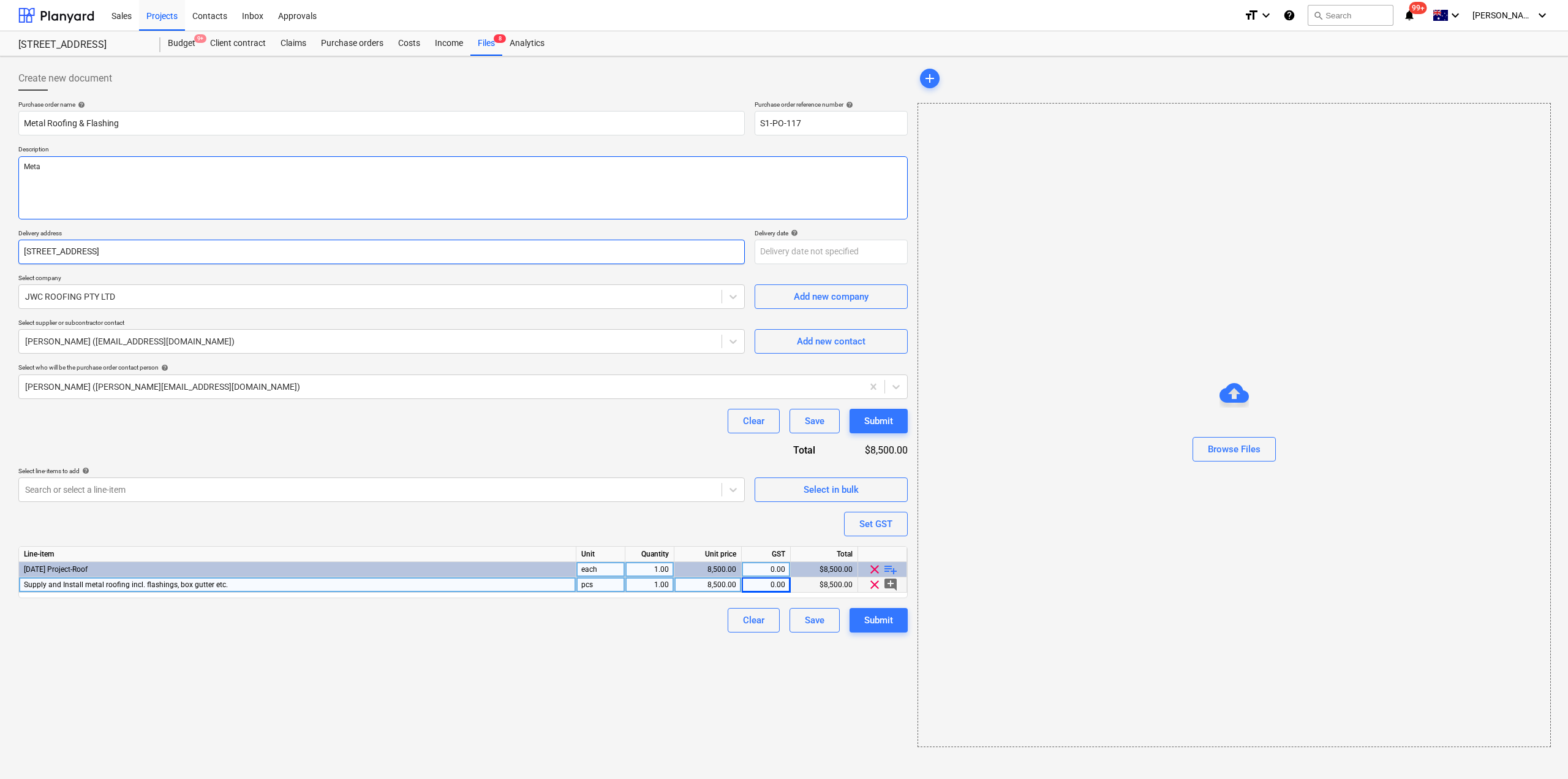
type textarea "x"
type textarea "Metal"
type textarea "x"
type textarea "Metal"
type textarea "x"
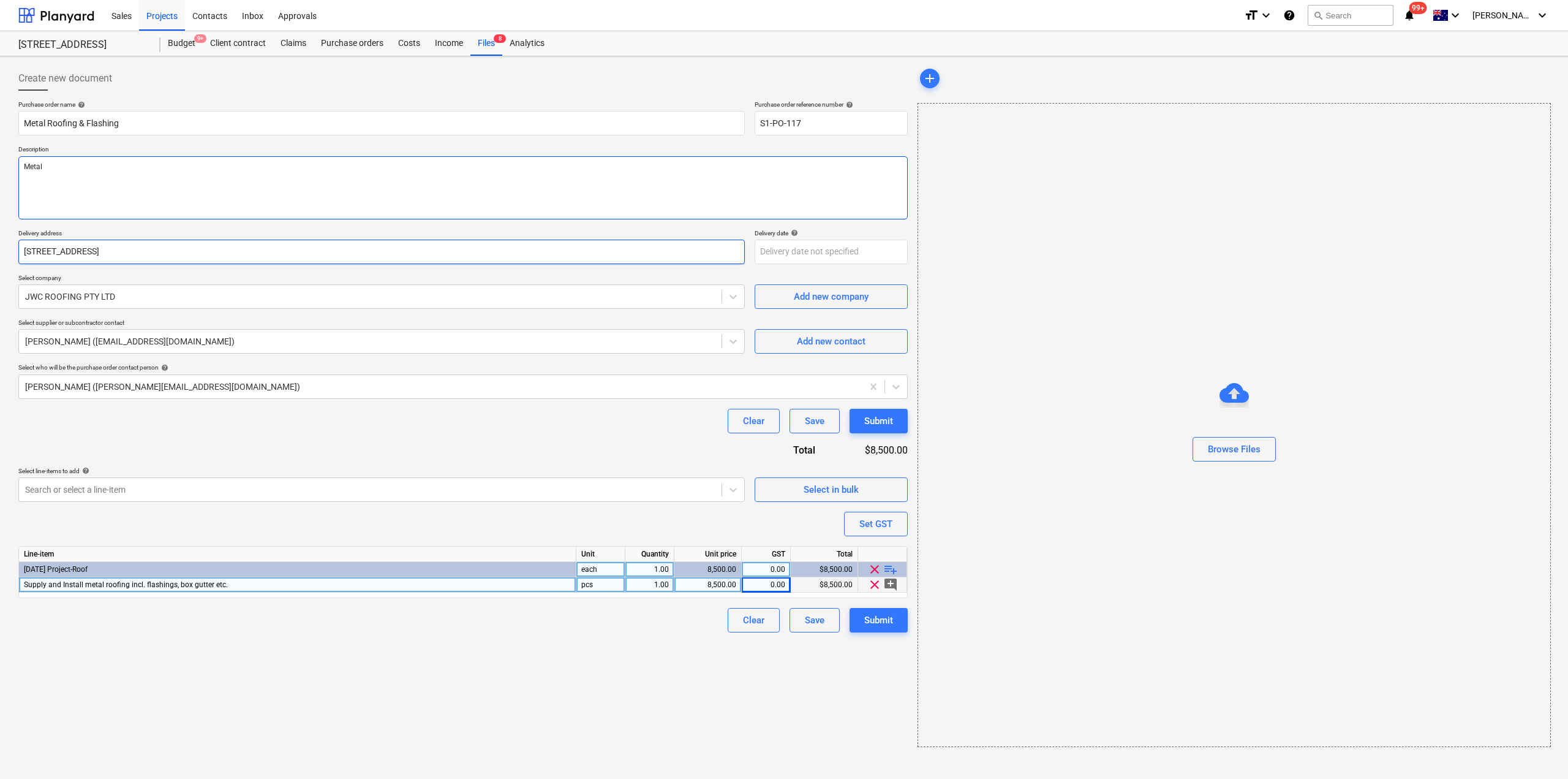
type textarea "Metal r"
type textarea "x"
type textarea "Metal ro"
type textarea "x"
type textarea "Metal roo"
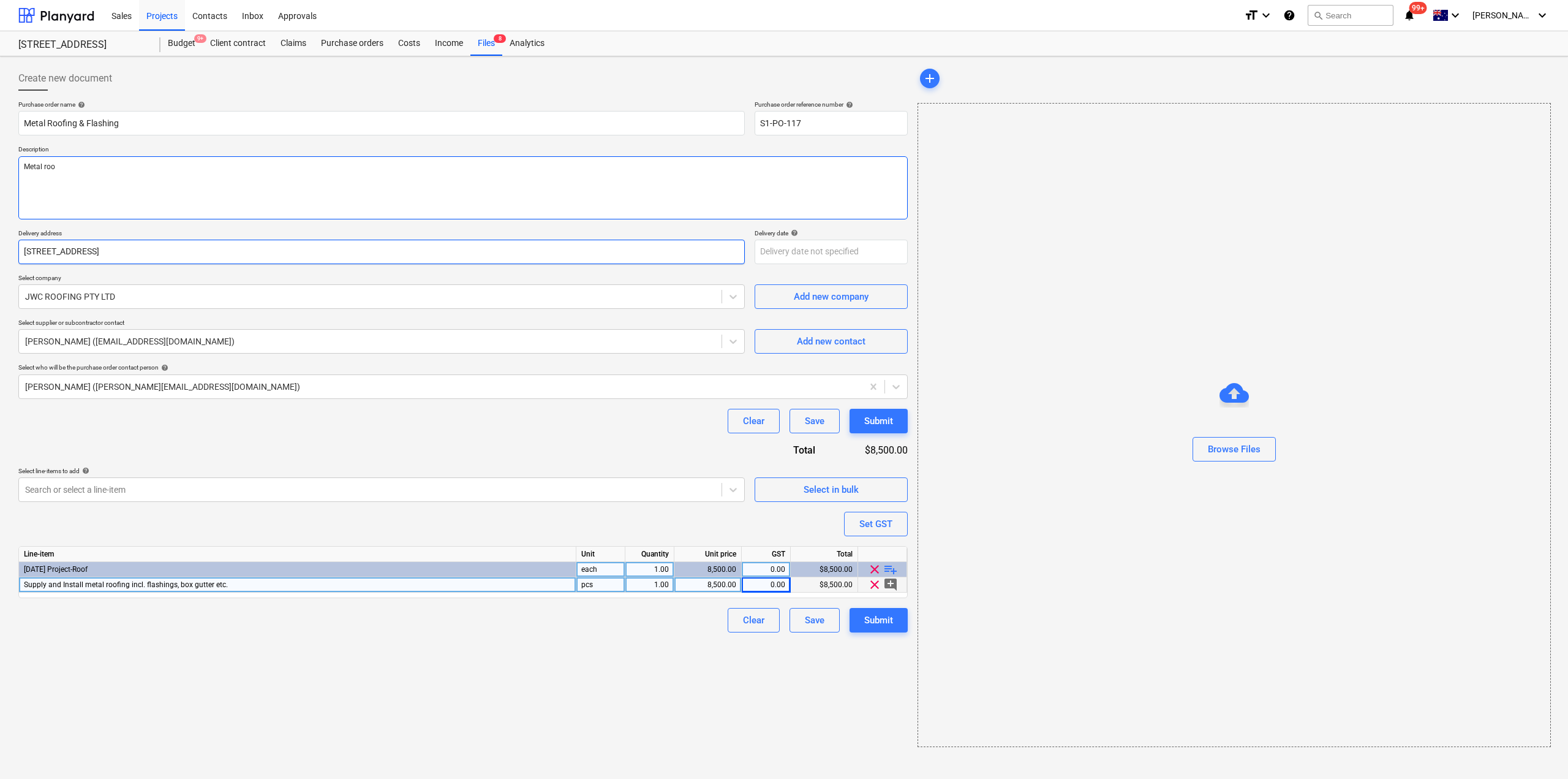
type textarea "x"
type textarea "Metal roof"
type textarea "x"
type textarea "Metal roof p"
type textarea "x"
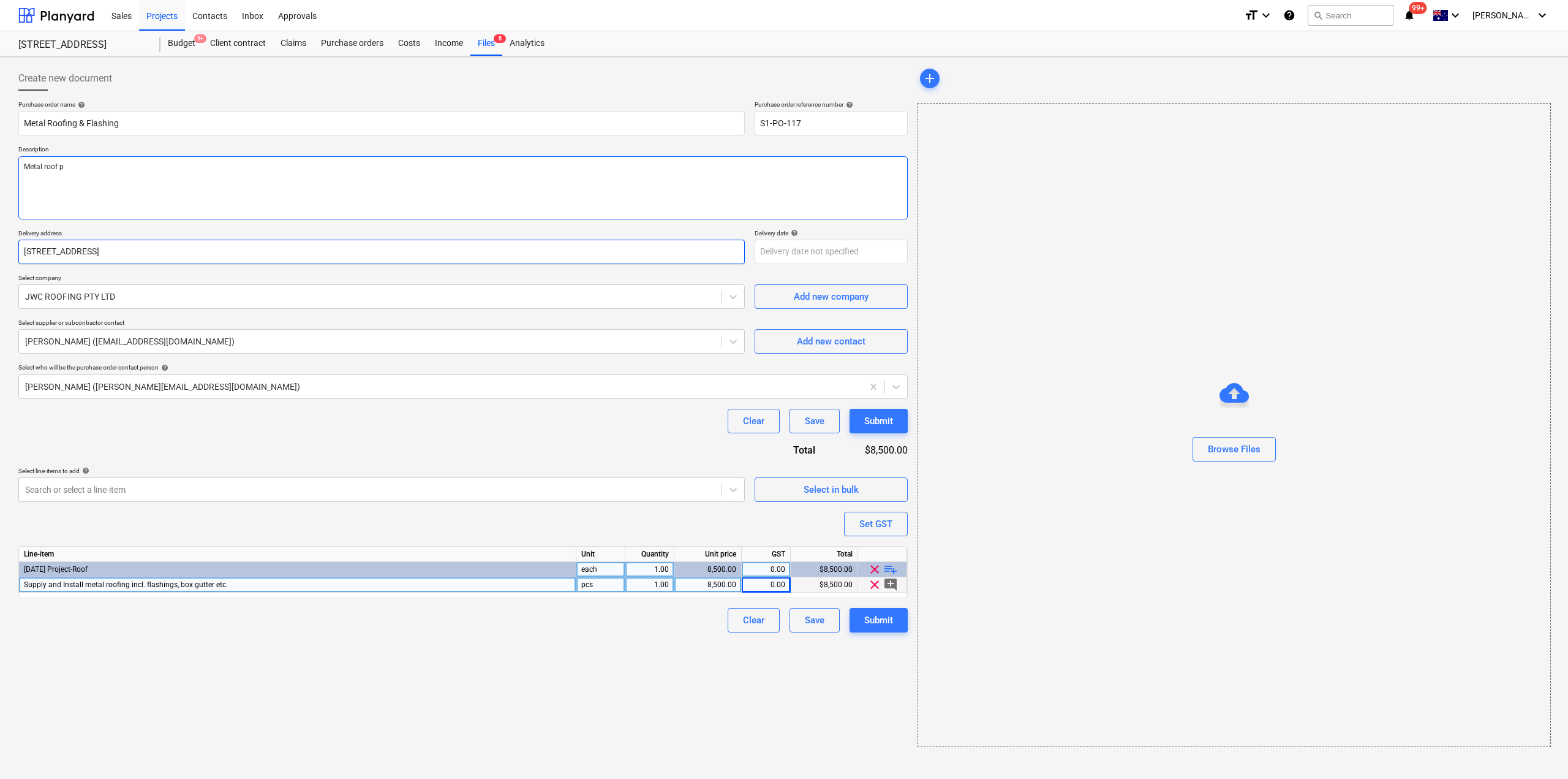
type textarea "Metal roof pa"
type textarea "x"
type textarea "Metal roof pack"
type textarea "x"
type textarea "Metal roof packa"
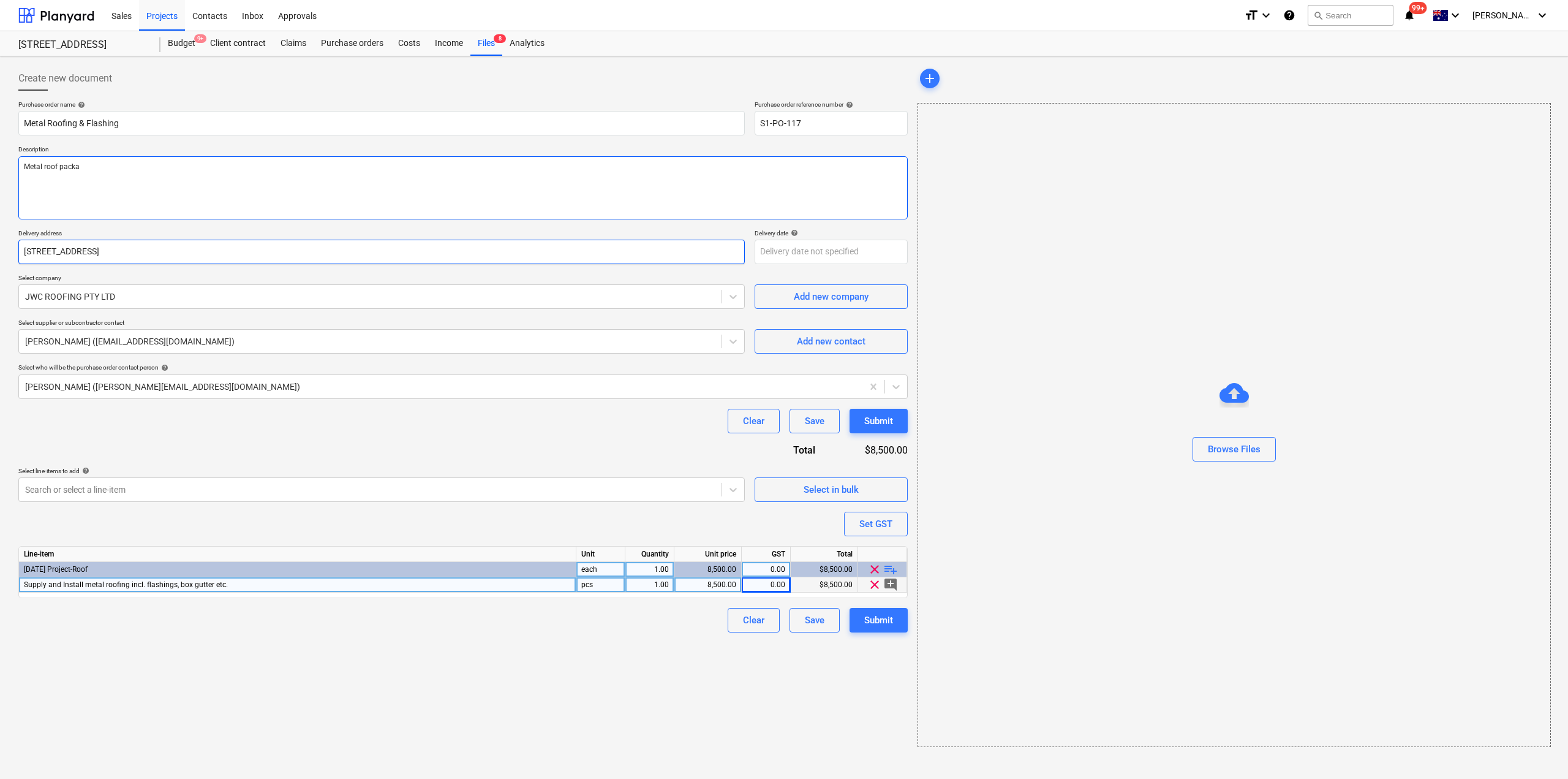
type textarea "x"
type textarea "Metal roof packag"
type textarea "x"
type textarea "Metal roof package"
click at [880, 623] on div "Submit" at bounding box center [878, 620] width 29 height 16
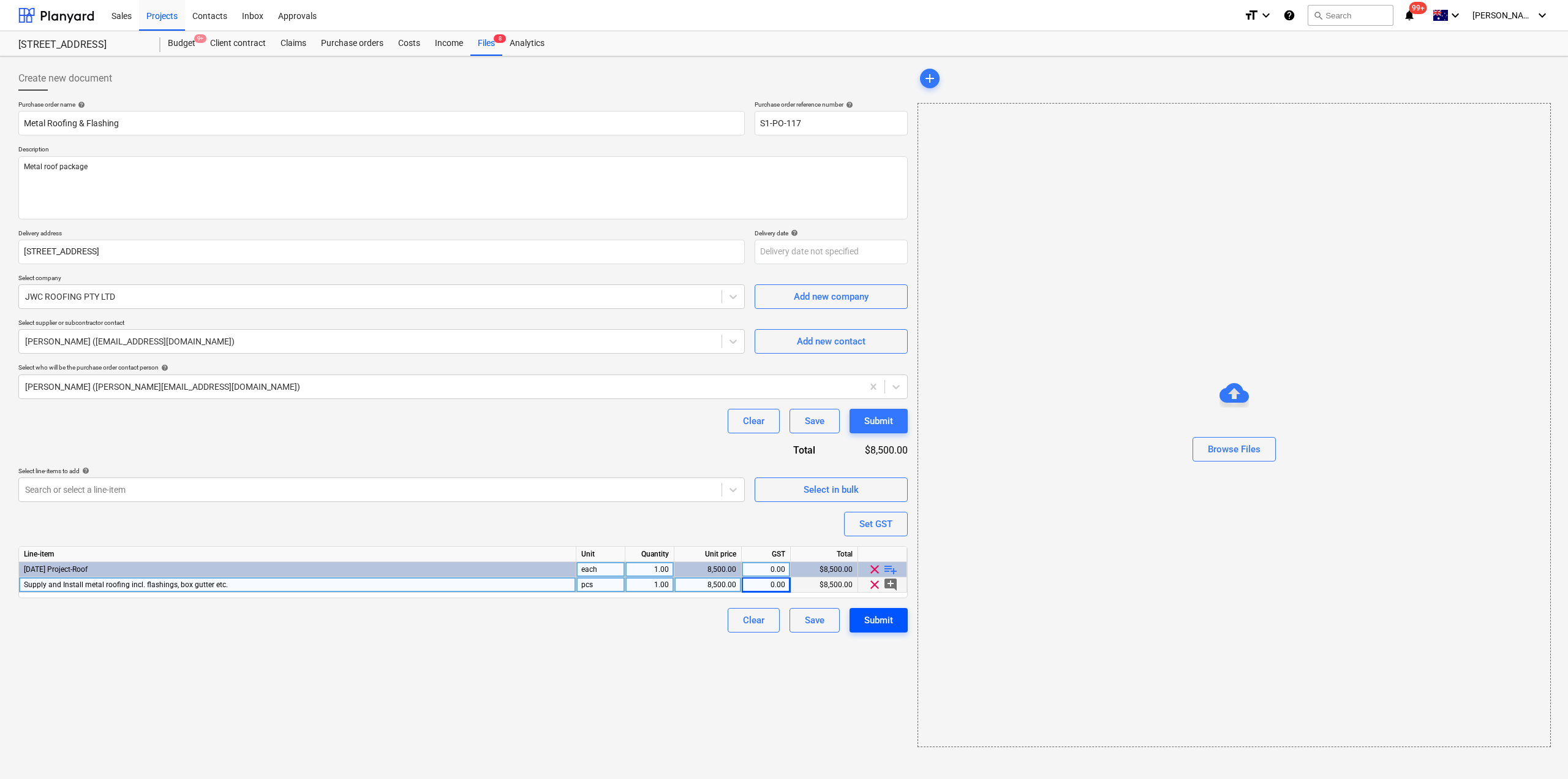
type textarea "x"
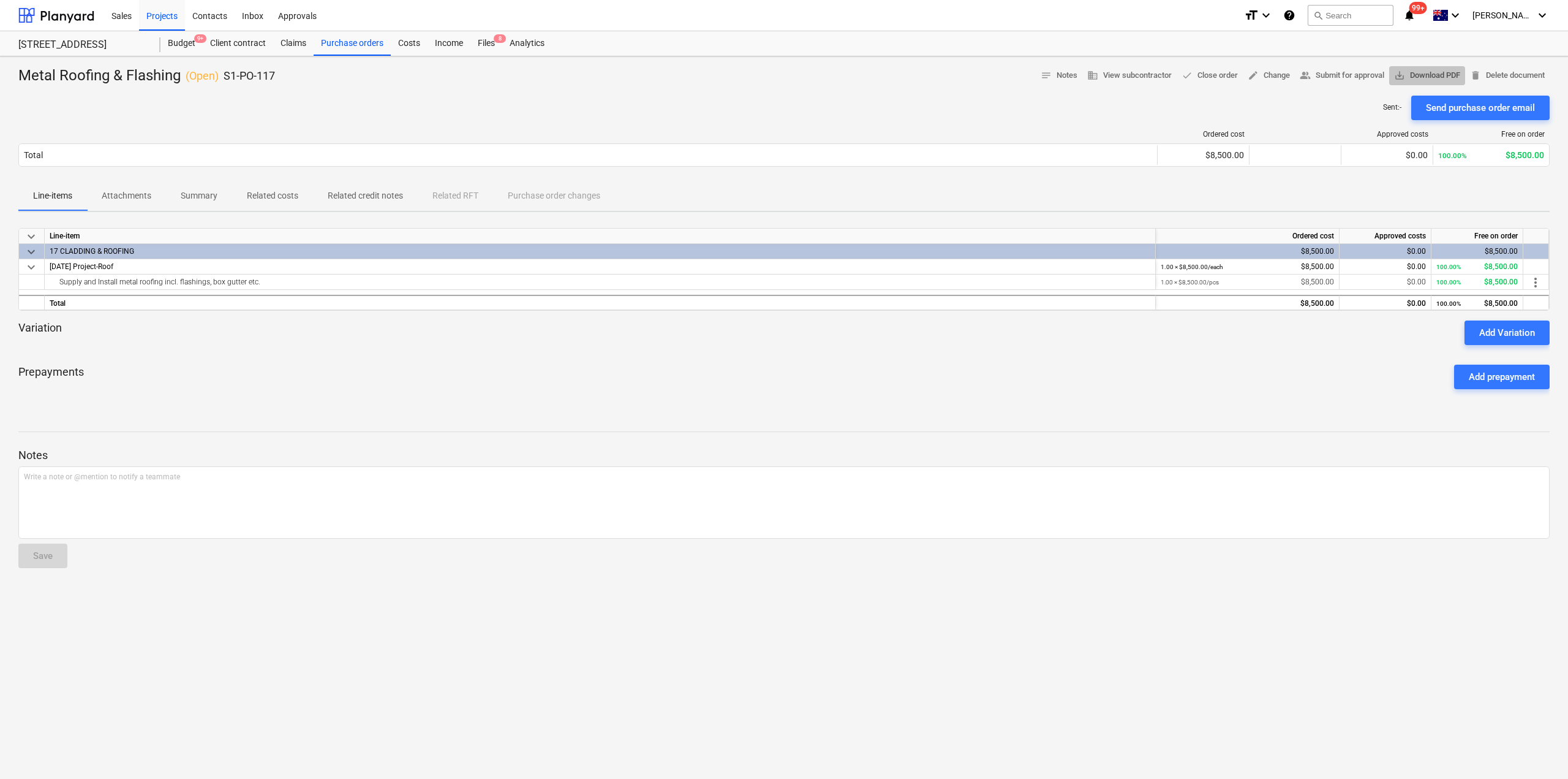
click at [1429, 79] on span "save_alt Download PDF" at bounding box center [1428, 76] width 66 height 14
click at [489, 41] on div "Files 8" at bounding box center [486, 43] width 32 height 25
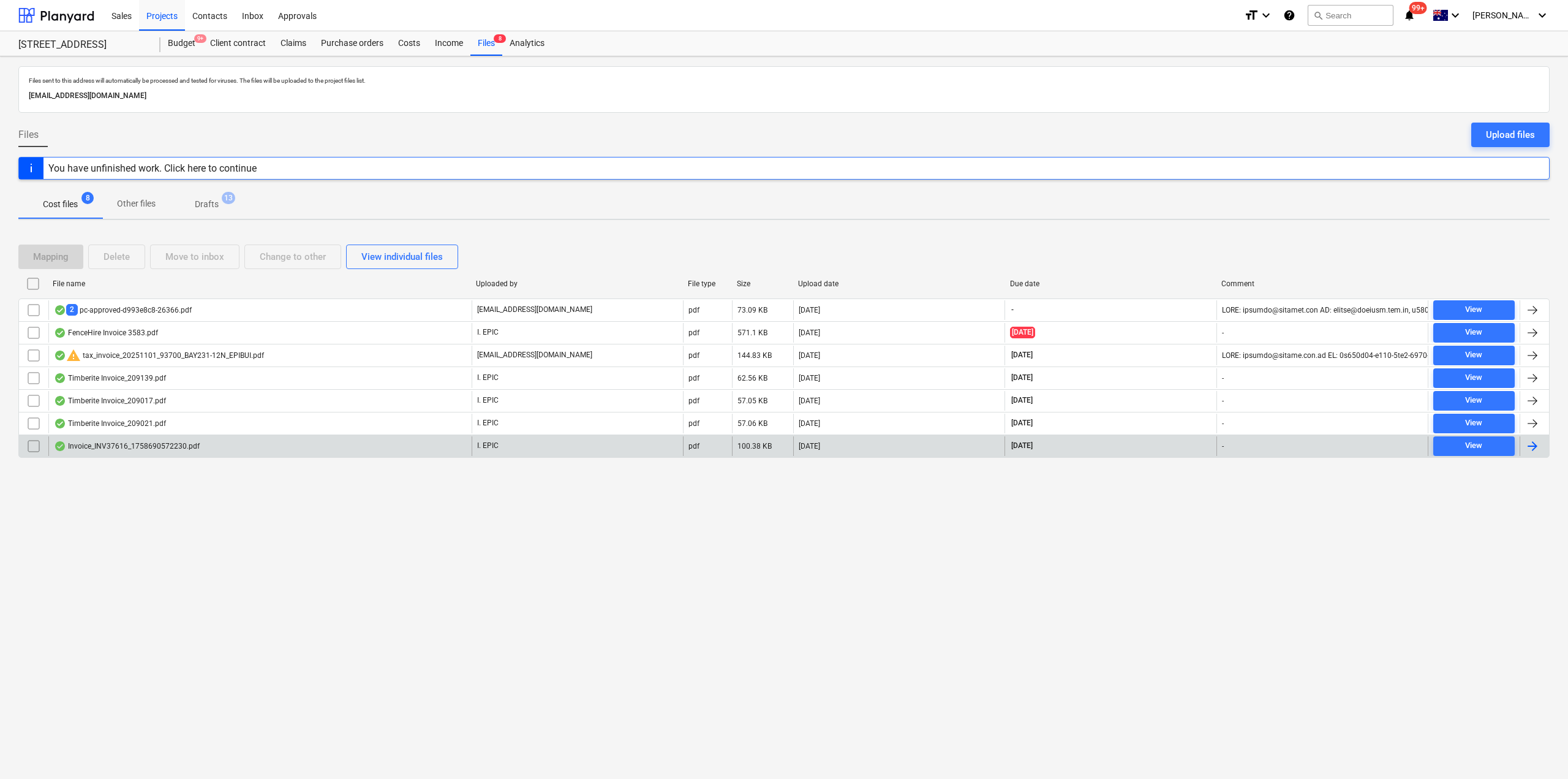
click at [123, 445] on div "Invoice_INV37616_1758690572230.pdf" at bounding box center [127, 446] width 146 height 10
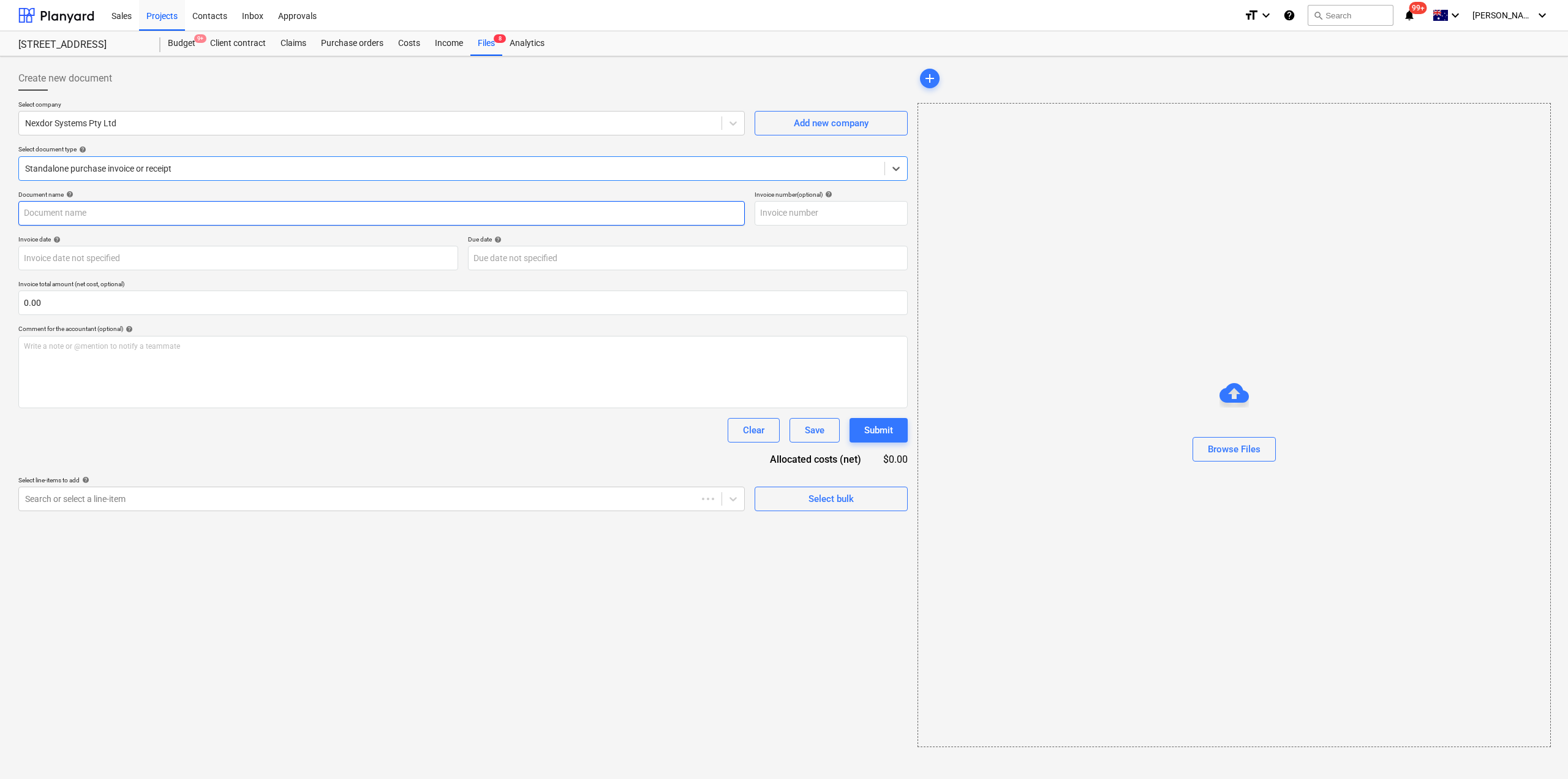
type input "INV37616"
type input "[DATE]"
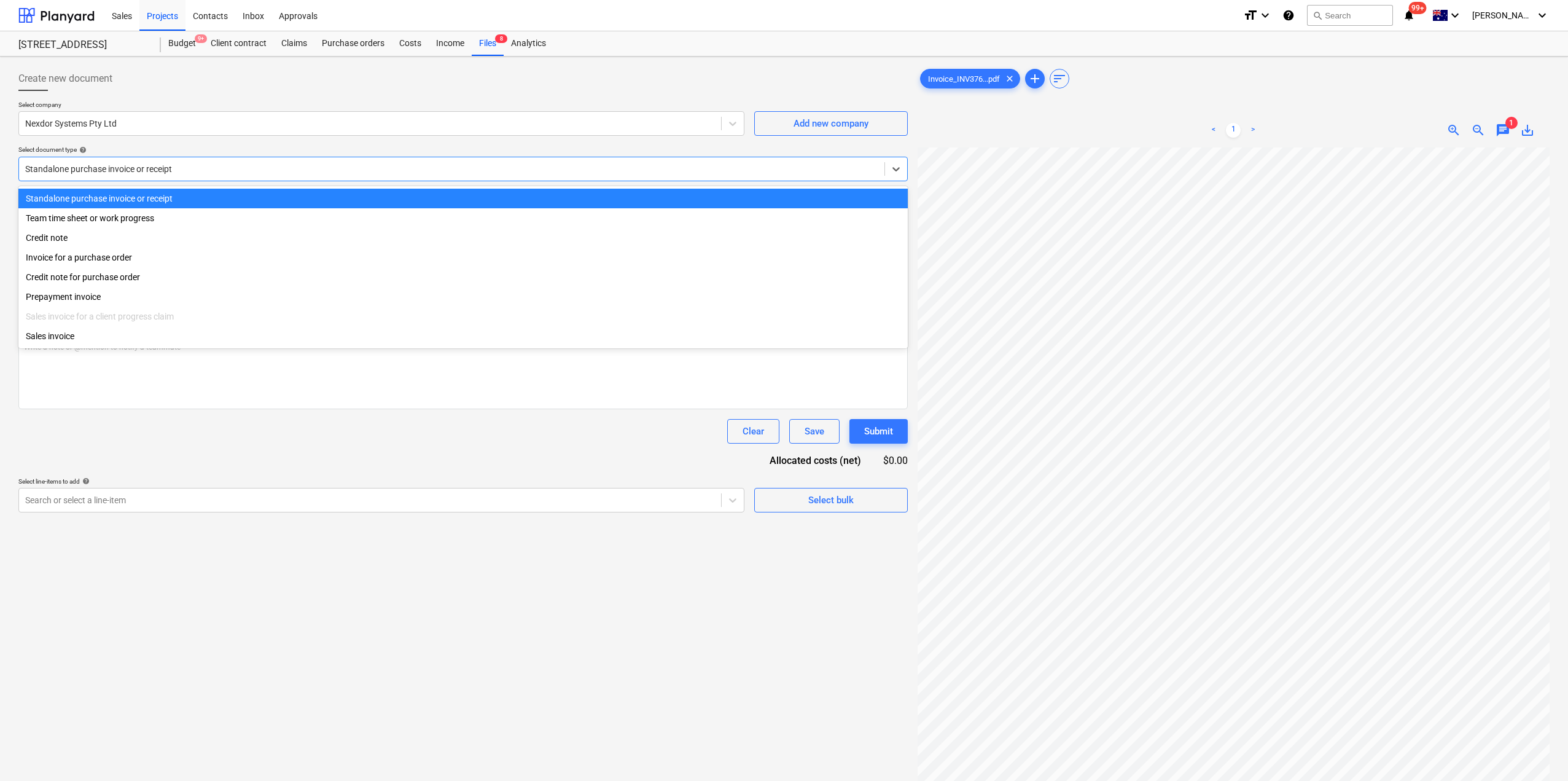
click at [493, 172] on div at bounding box center [452, 169] width 853 height 12
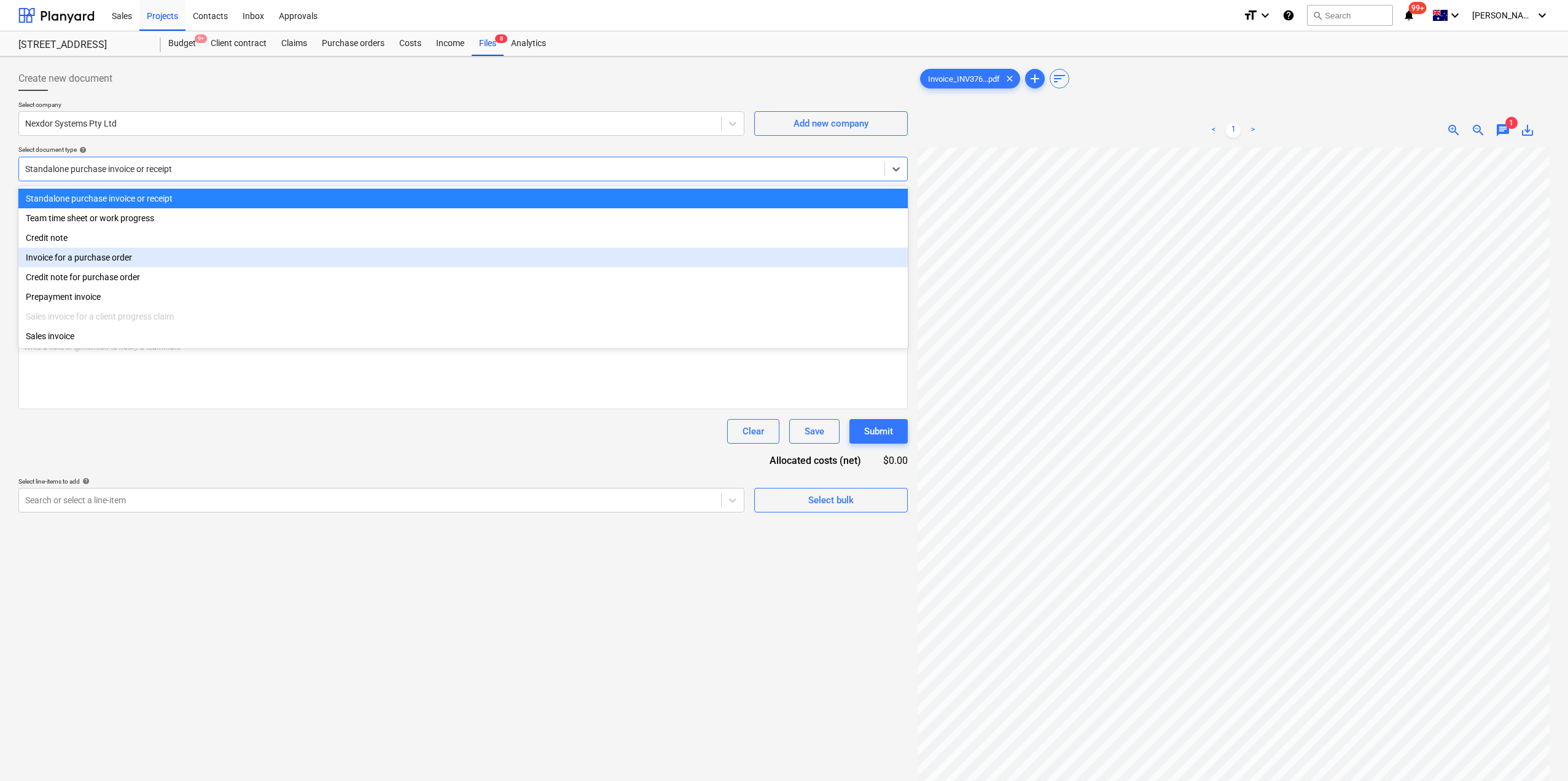
click at [174, 261] on div "Invoice for a purchase order" at bounding box center [463, 257] width 889 height 19
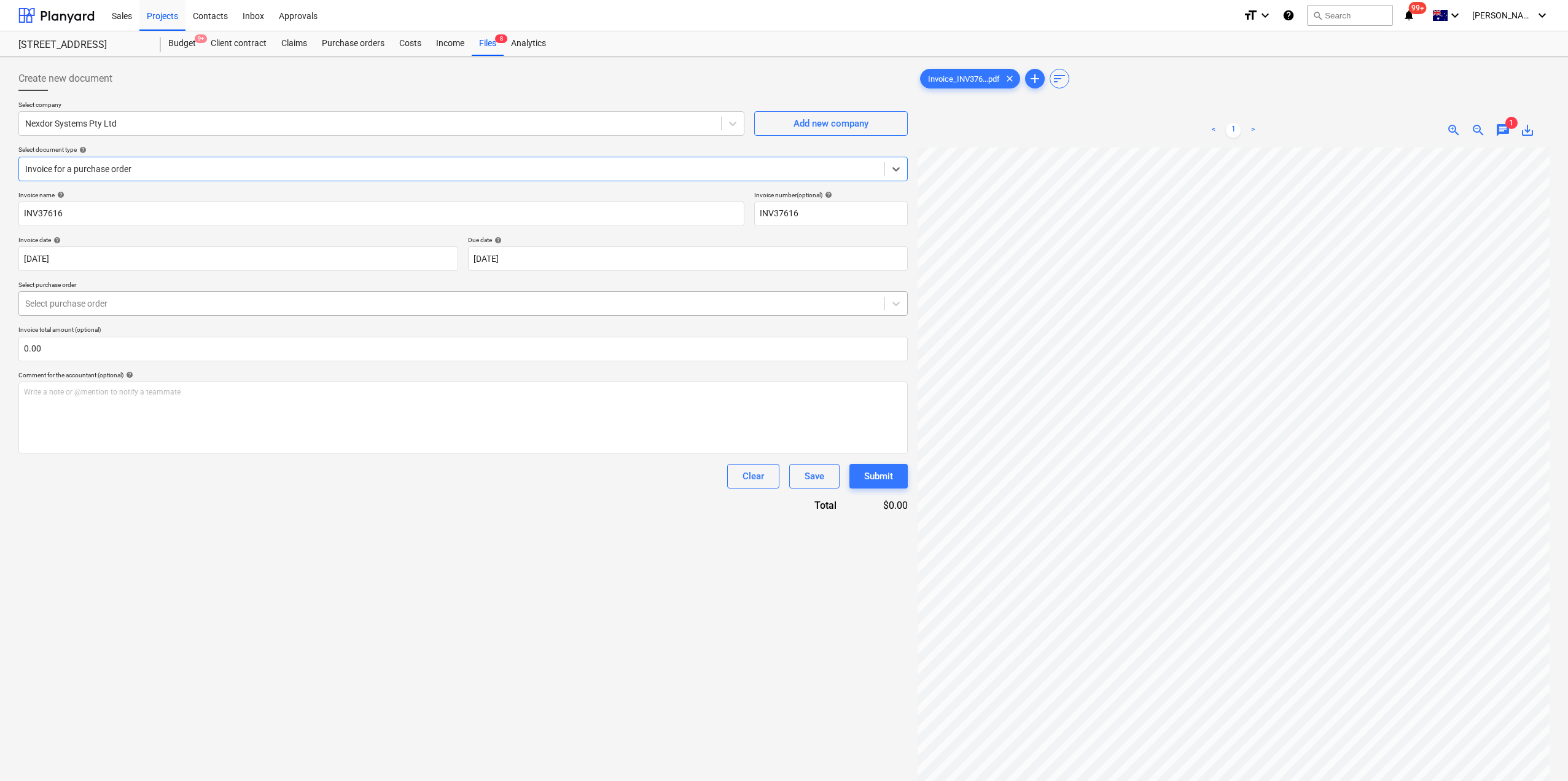
click at [174, 300] on div at bounding box center [452, 303] width 853 height 12
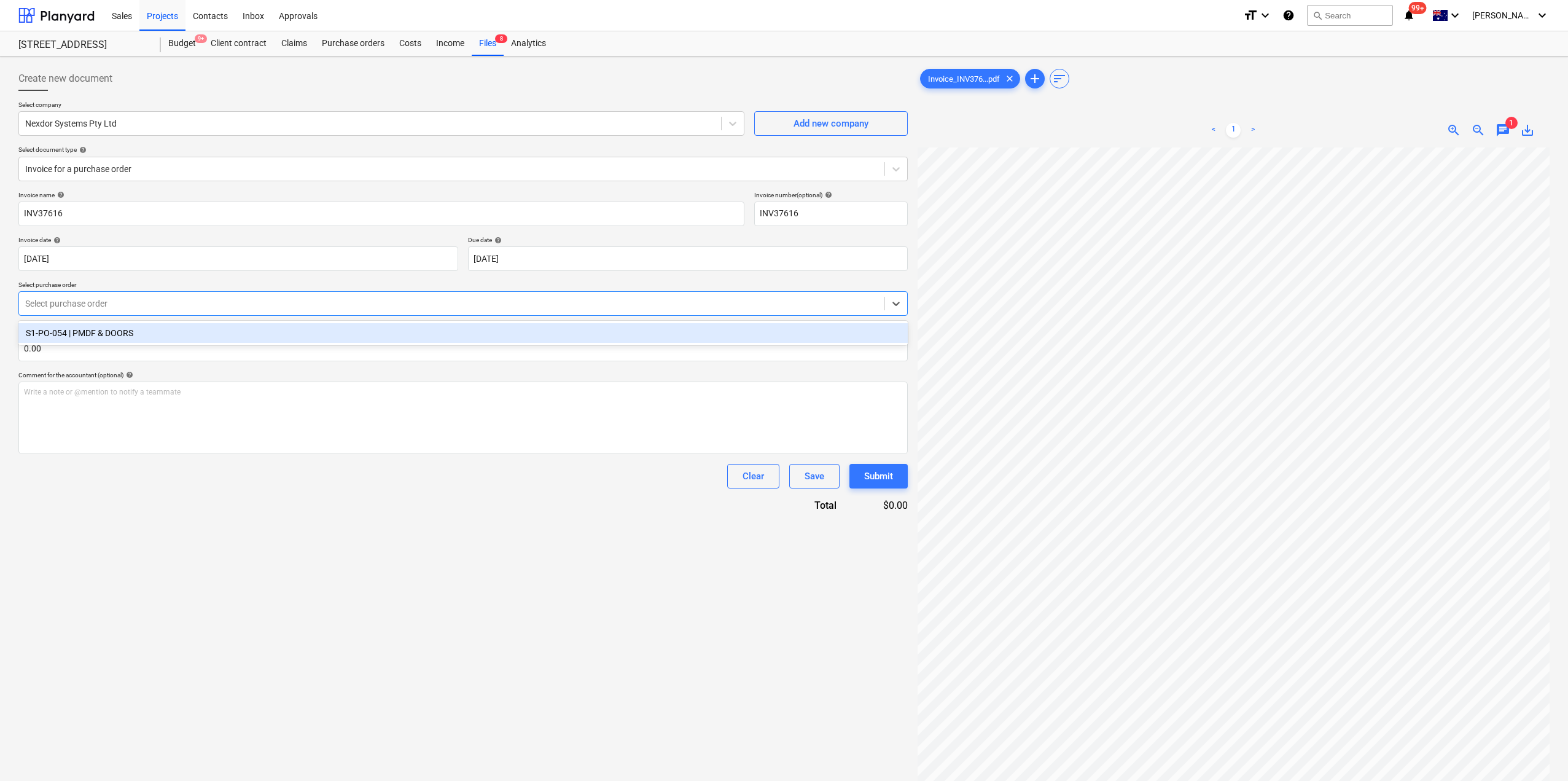
click at [156, 335] on div "S1-PO-054 | PMDF & DOORS" at bounding box center [463, 333] width 889 height 19
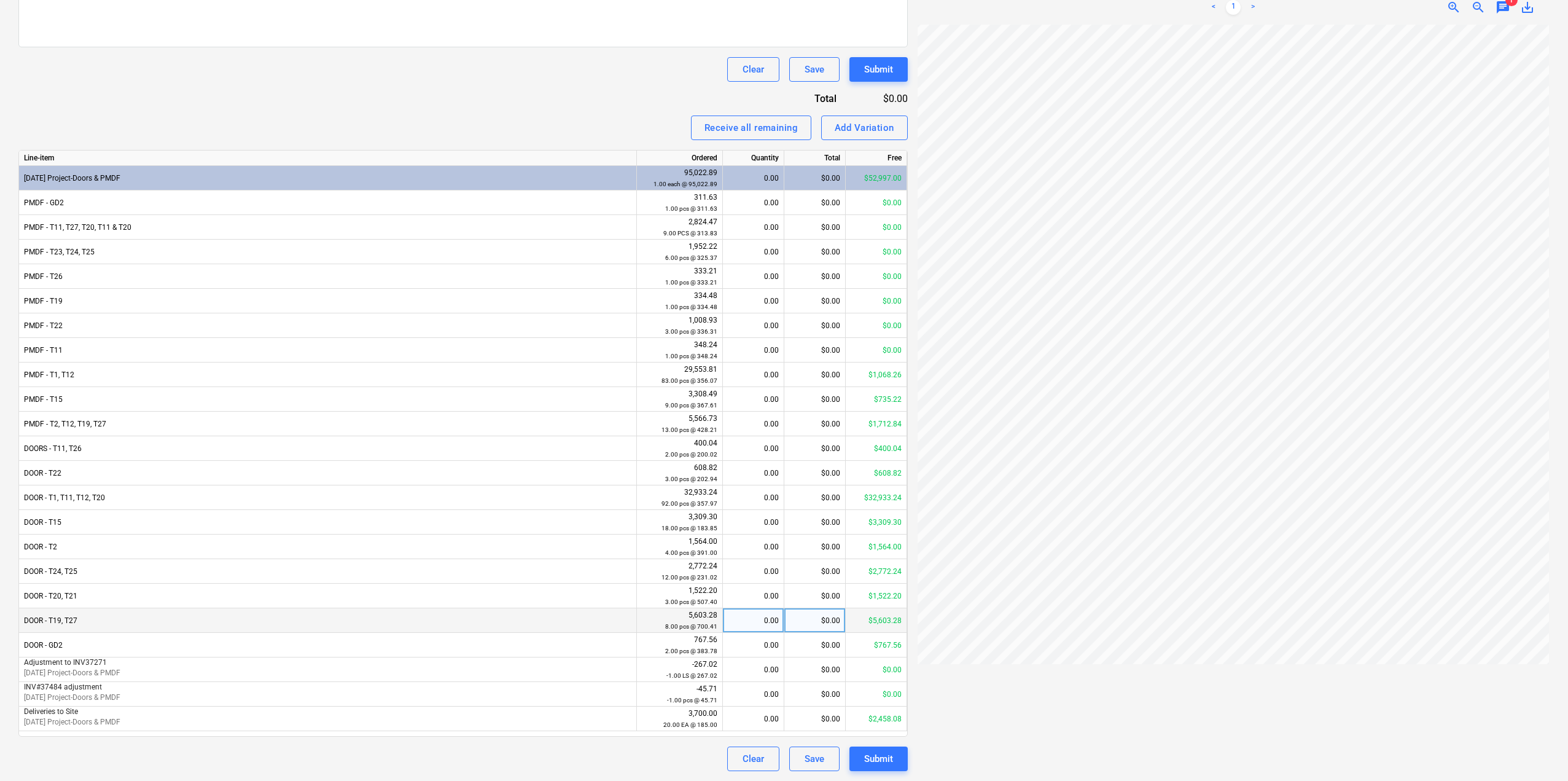
scroll to position [0, 278]
click at [773, 473] on div "0.00" at bounding box center [753, 473] width 51 height 25
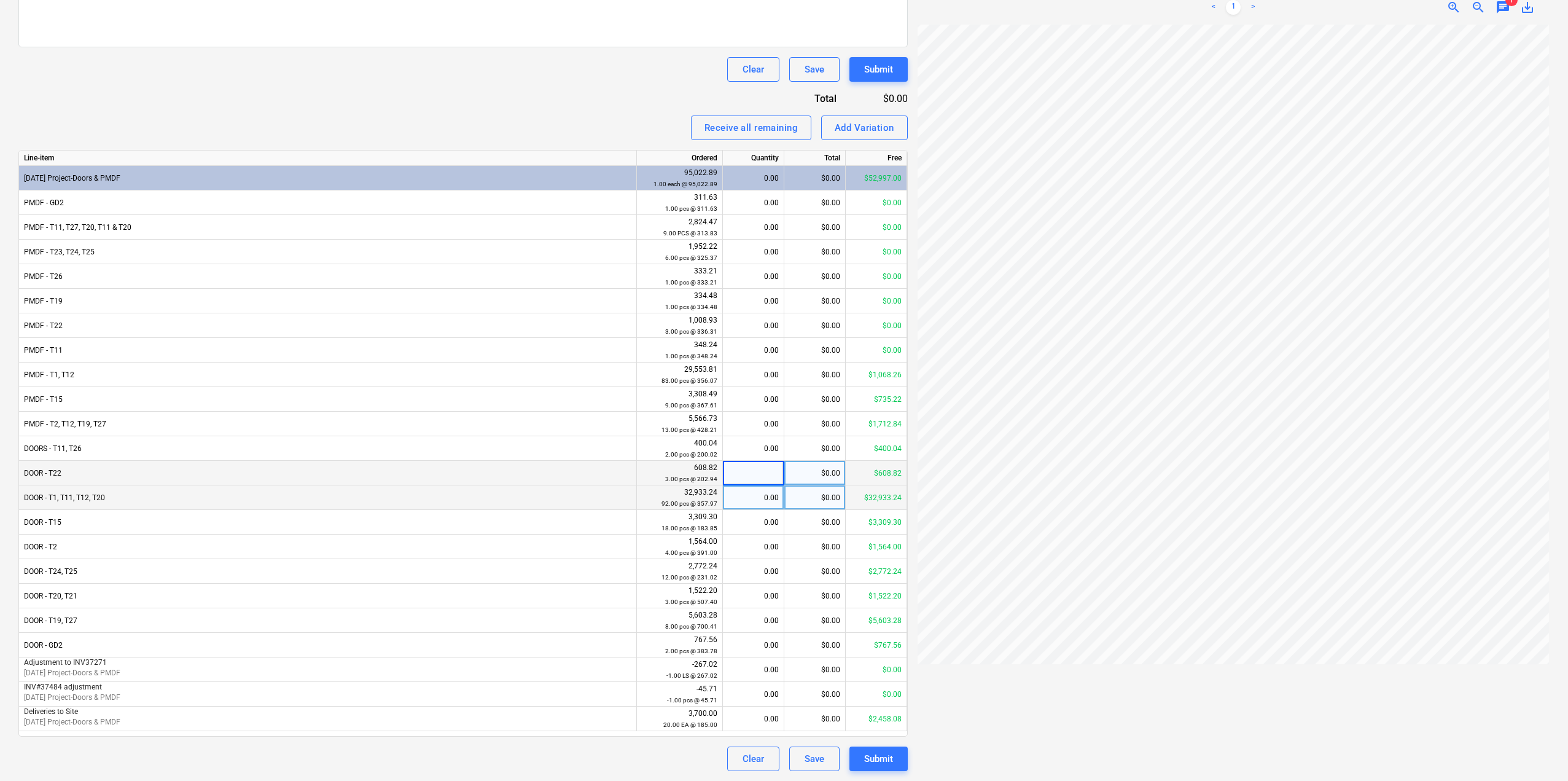
type input "3"
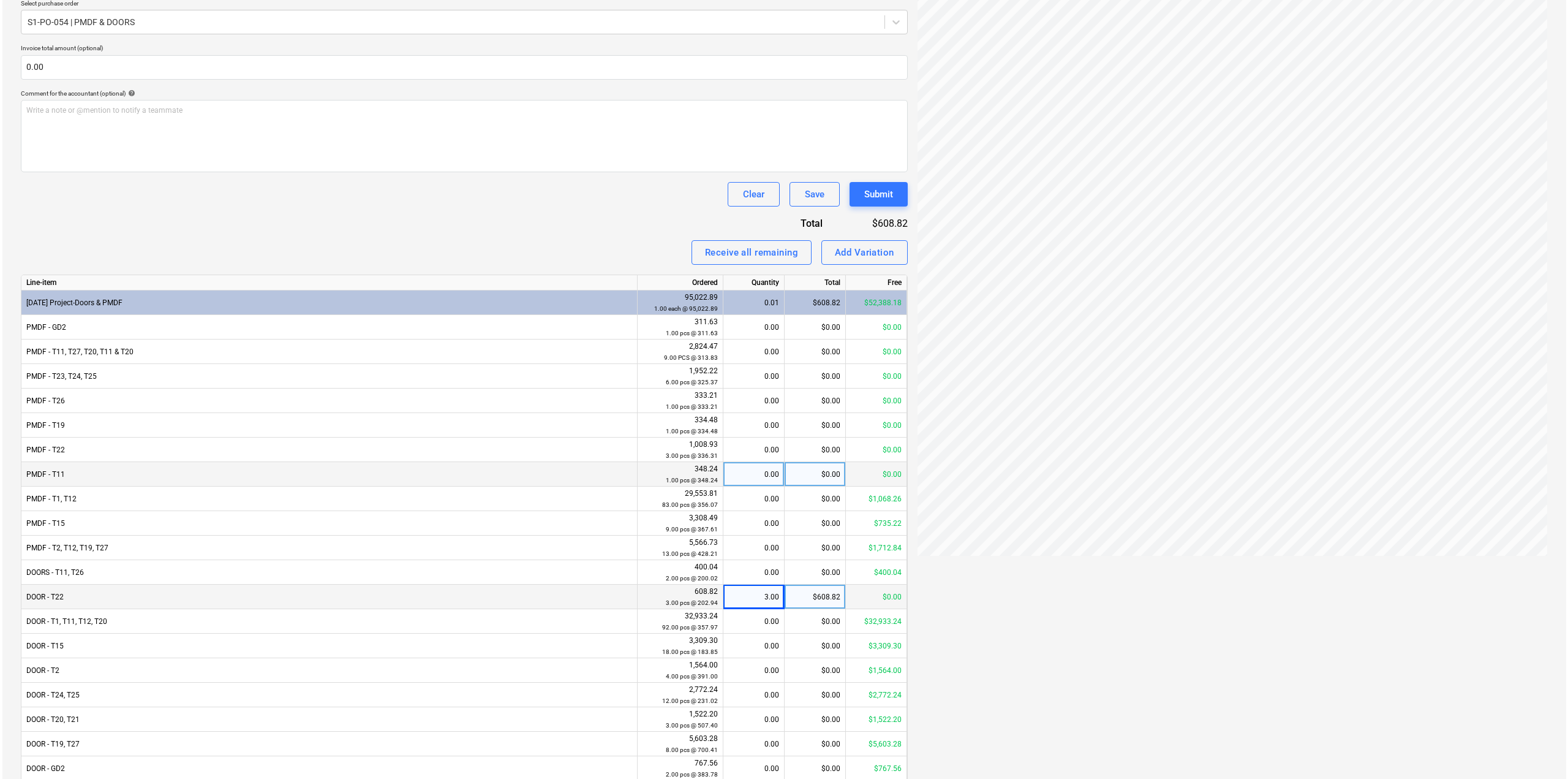
scroll to position [406, 0]
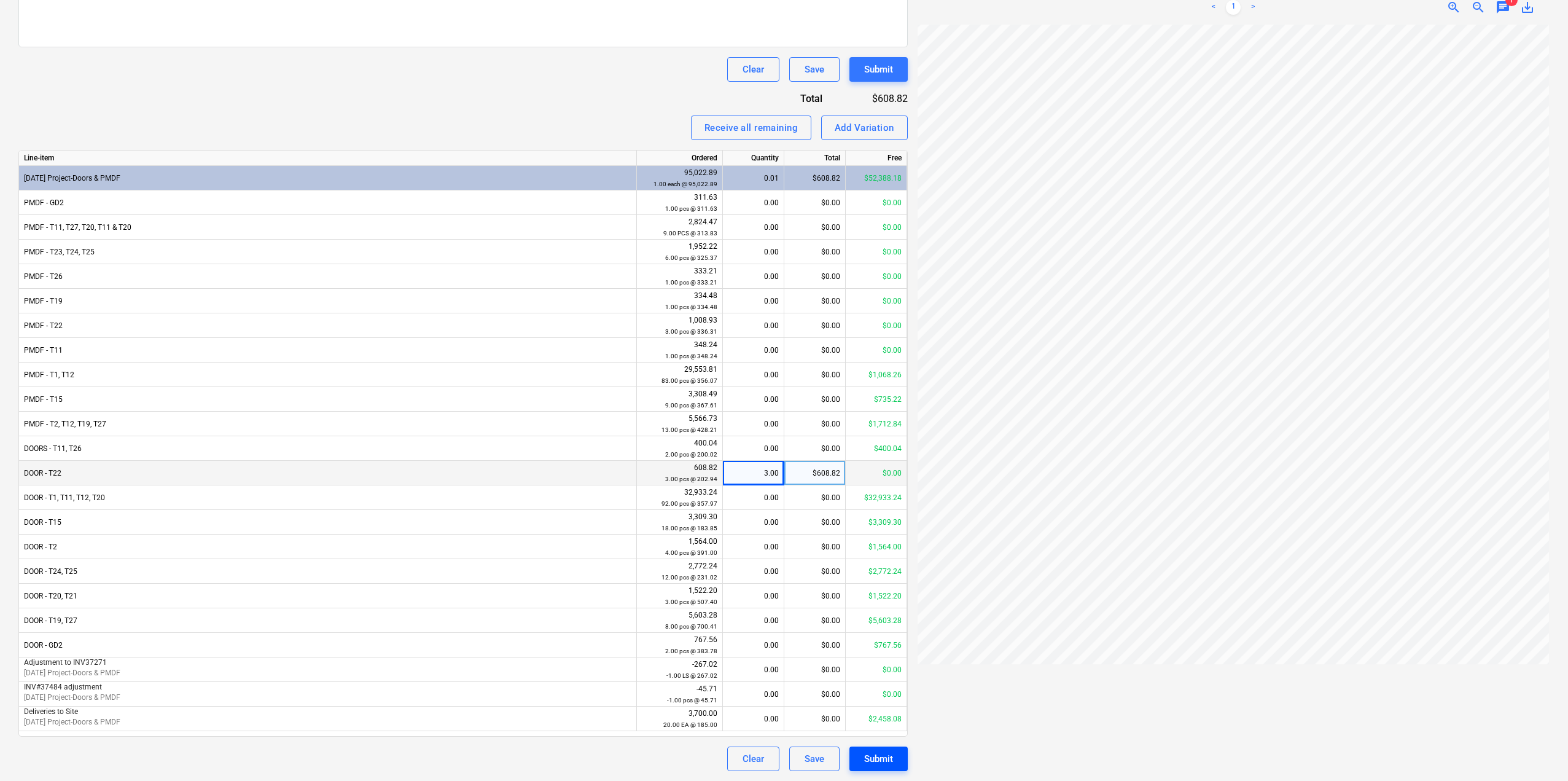
click at [874, 759] on div "Submit" at bounding box center [878, 759] width 29 height 16
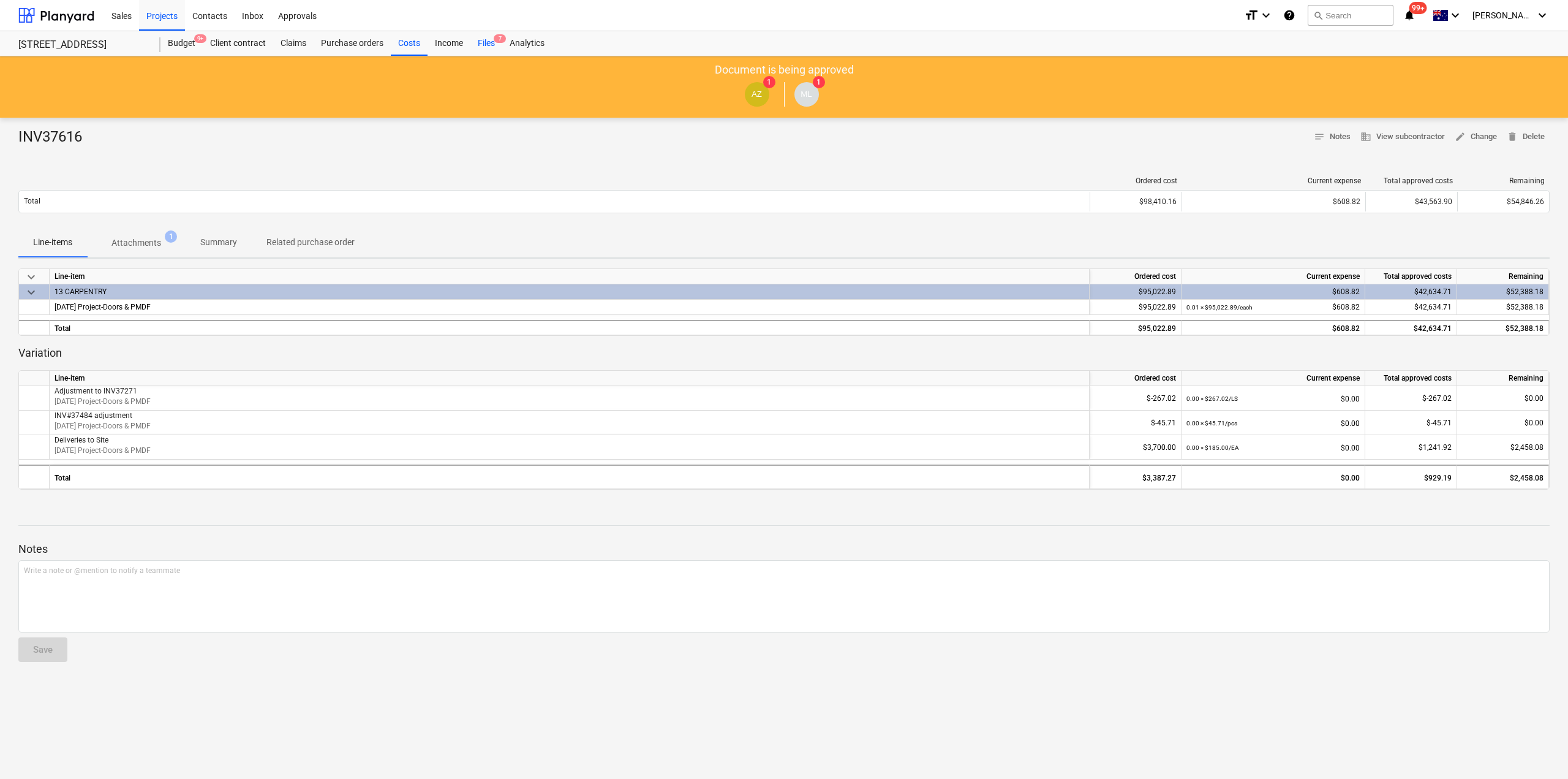
click at [493, 35] on div "Files 7" at bounding box center [486, 43] width 32 height 25
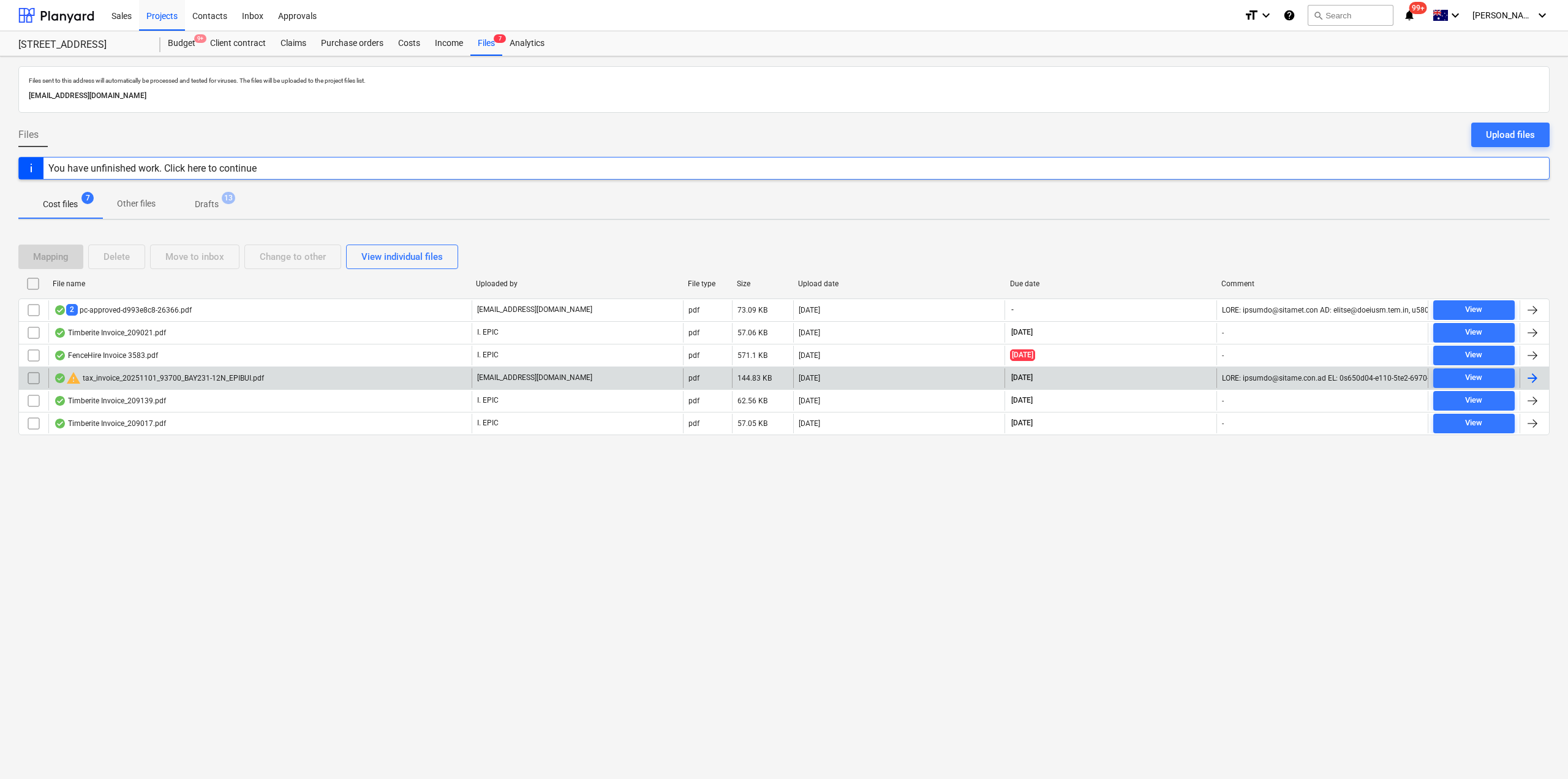
click at [166, 382] on div "warning tax_invoice_20251101_93700_BAY231-12N_EPIBUI.pdf" at bounding box center [159, 378] width 210 height 15
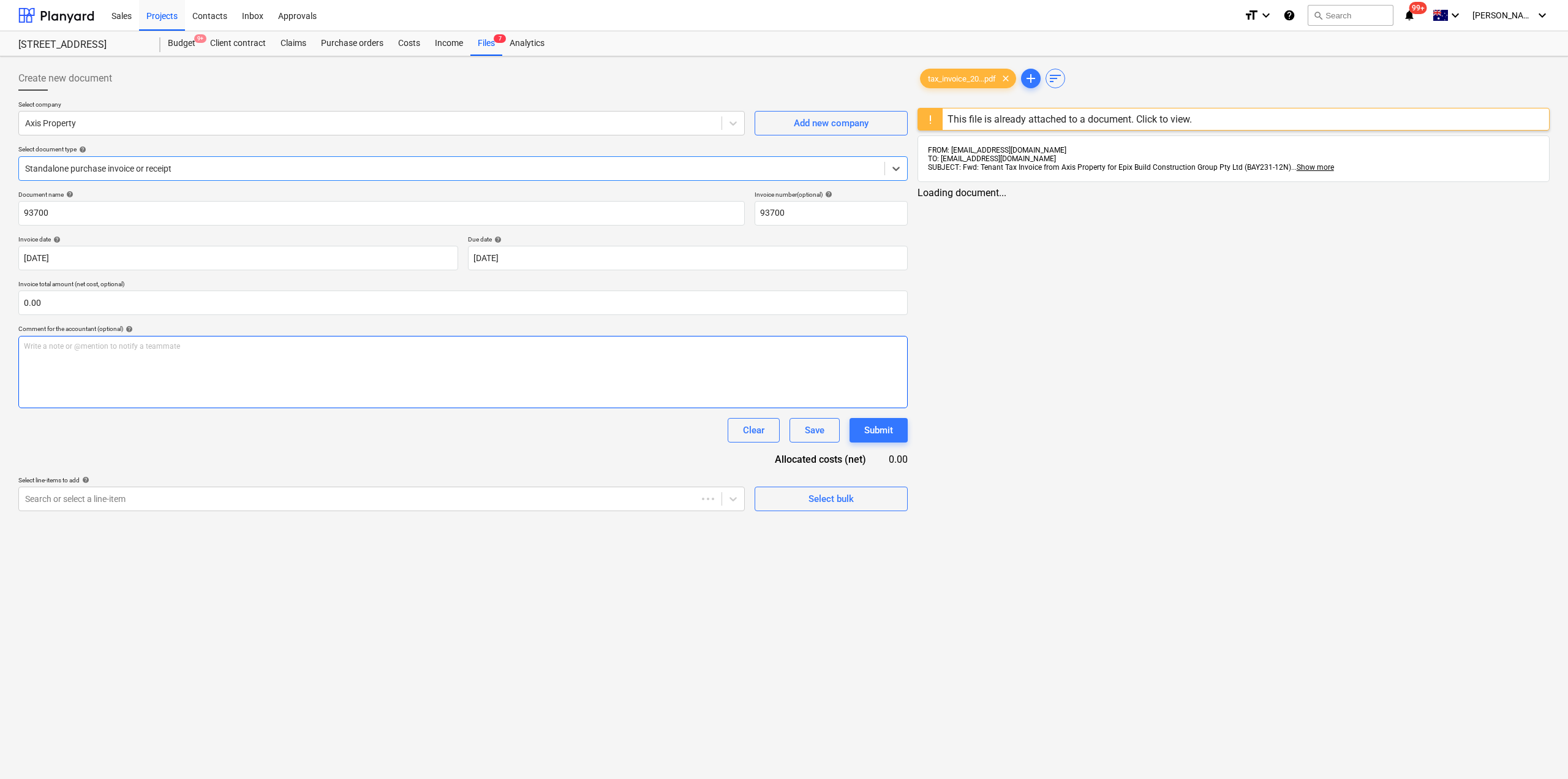
type input "93700"
type input "[DATE]"
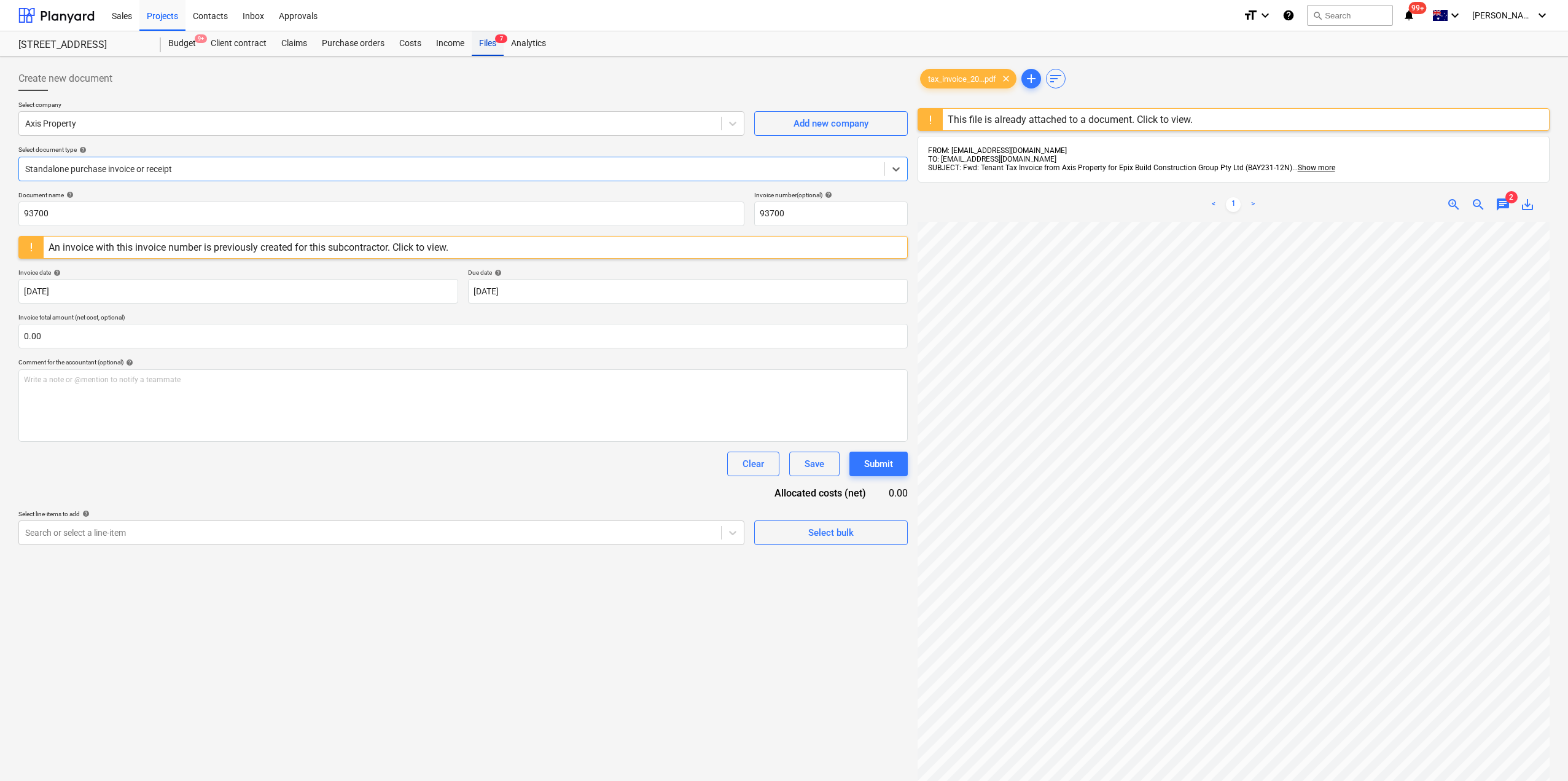
click at [491, 43] on div "Files 7" at bounding box center [487, 43] width 32 height 25
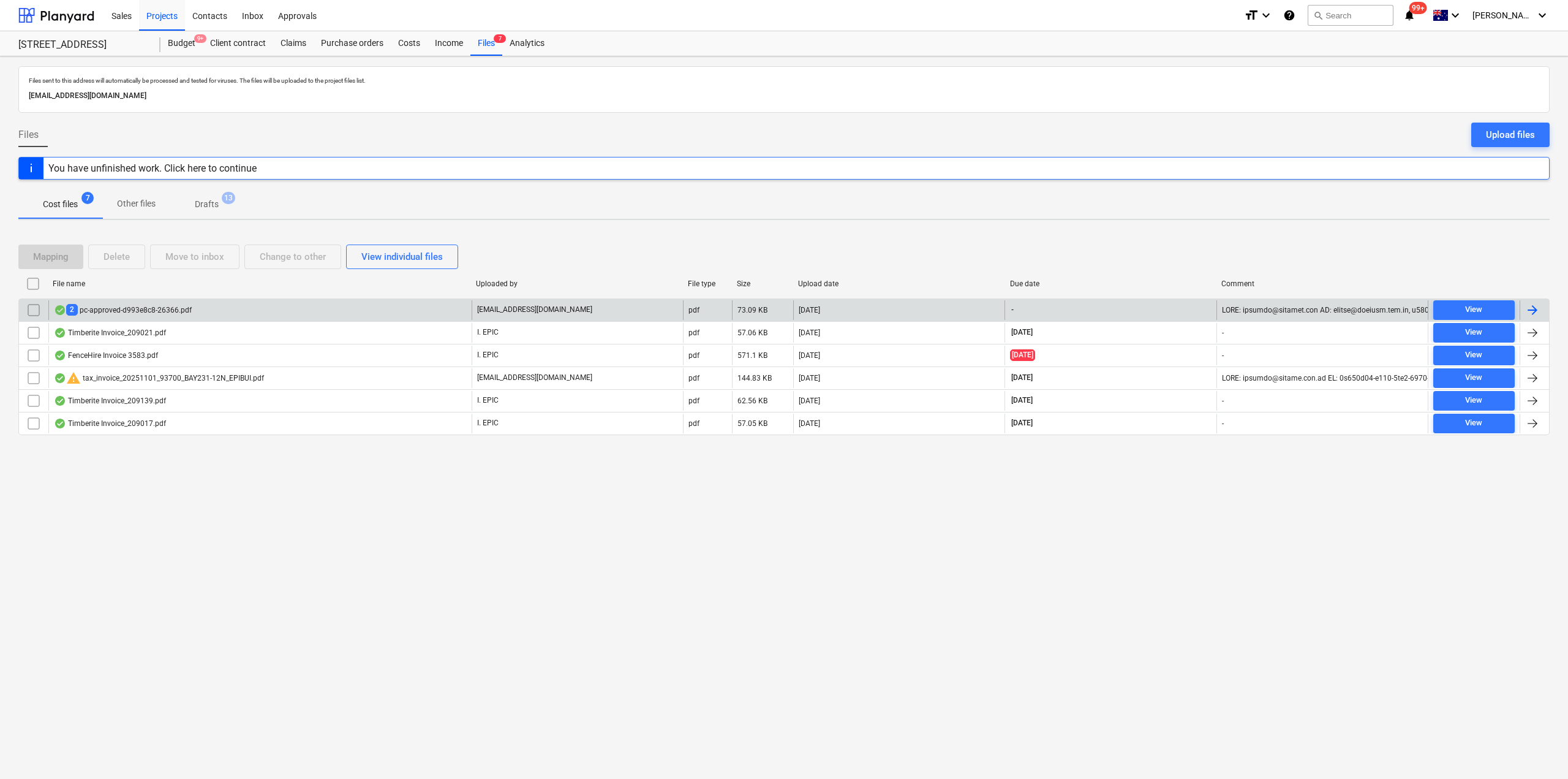
click at [126, 310] on div "2 pc-approved-d993e8c8-26366.pdf" at bounding box center [123, 310] width 138 height 12
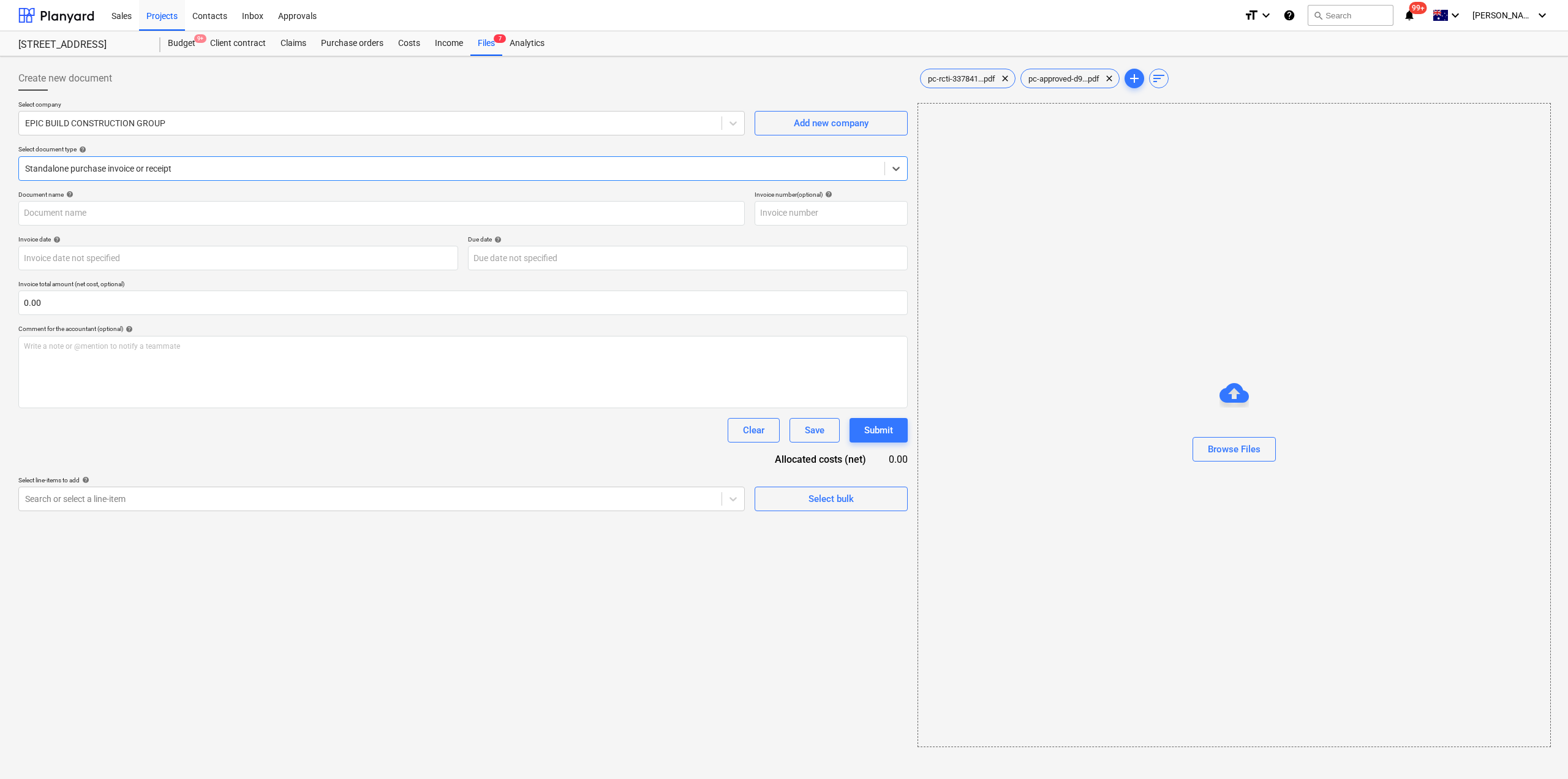
type input "6"
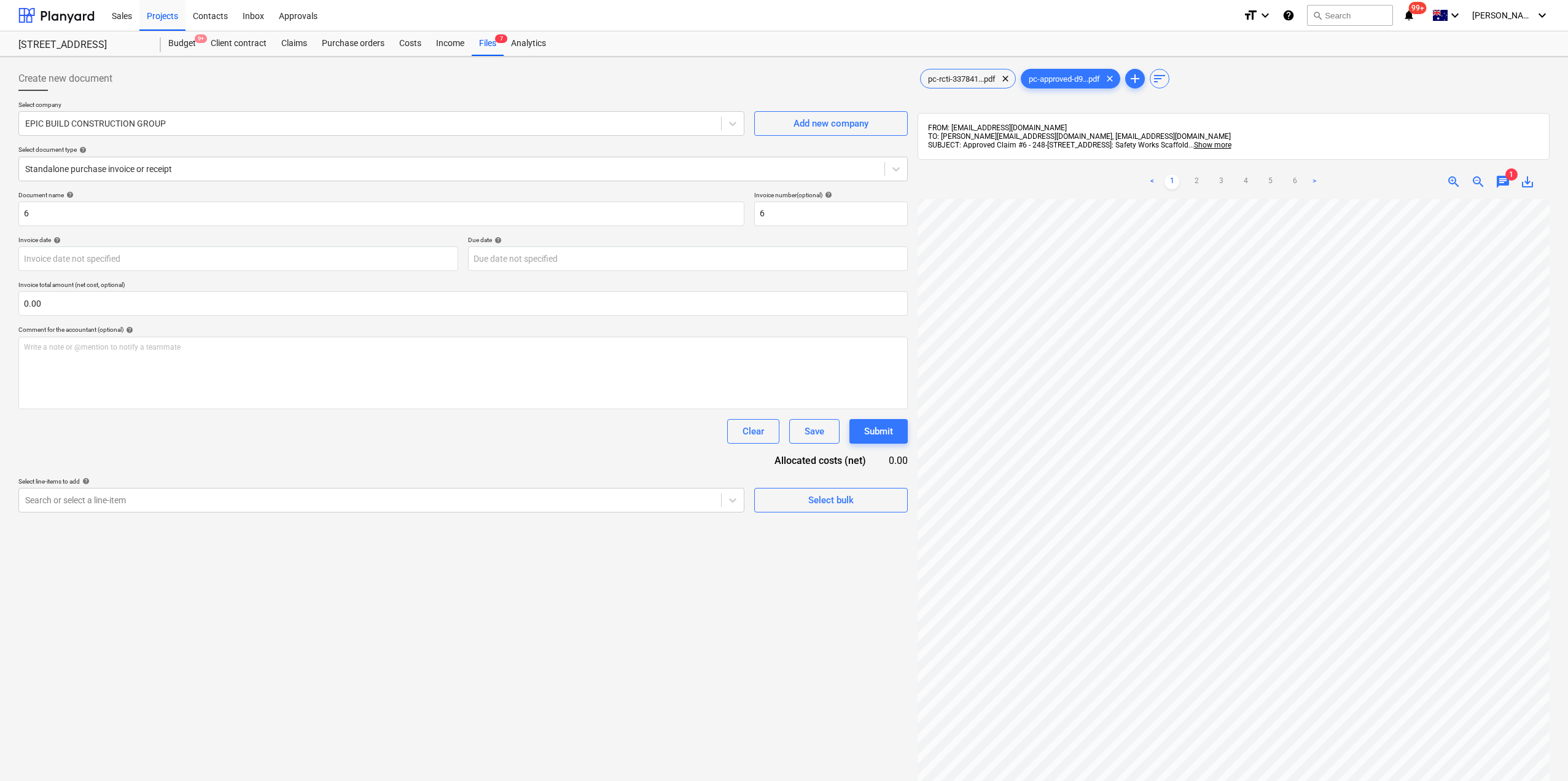
scroll to position [0, 280]
click at [1504, 183] on span "chat" at bounding box center [1502, 181] width 15 height 15
click at [1525, 216] on span "close" at bounding box center [1532, 216] width 15 height 15
